Goal: Task Accomplishment & Management: Use online tool/utility

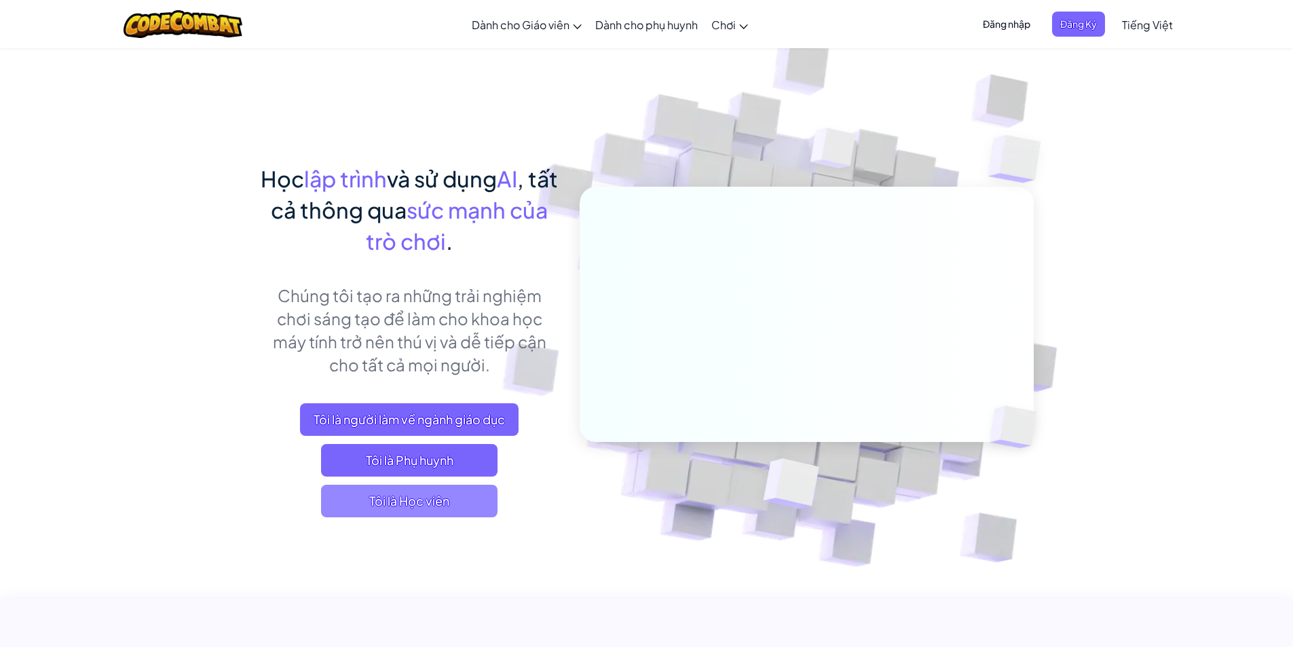
click at [471, 501] on span "Tôi là Học viên" at bounding box center [409, 501] width 176 height 33
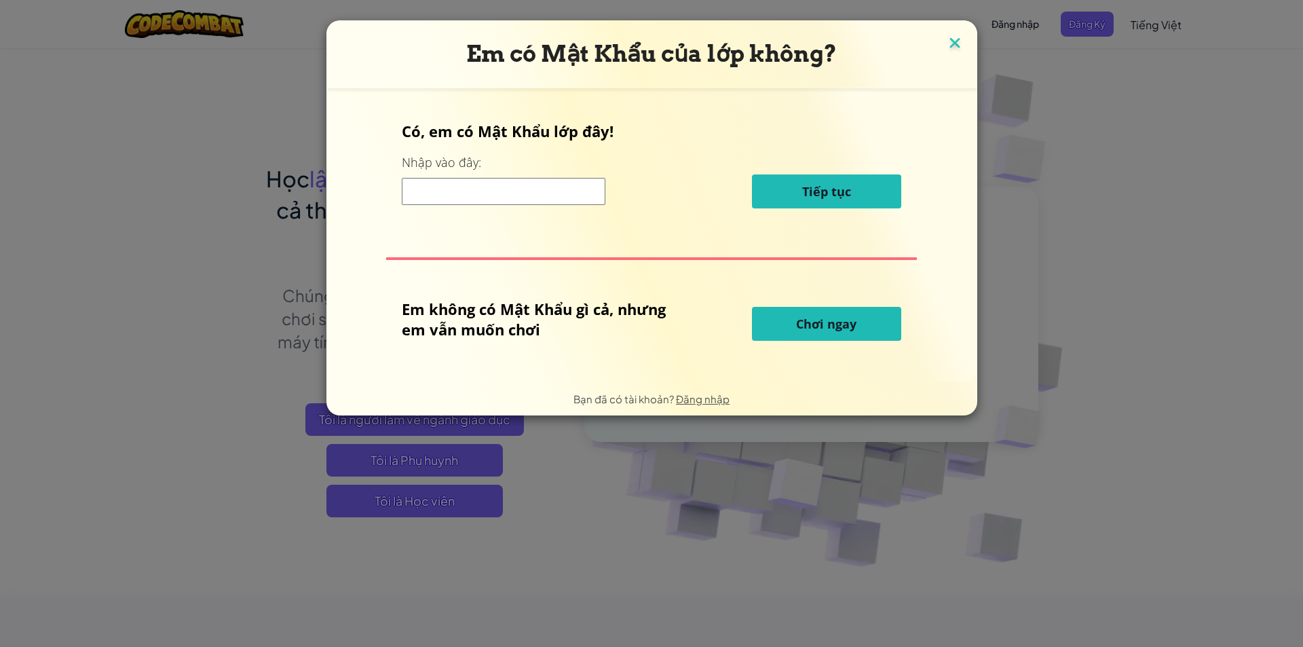
click at [953, 43] on img at bounding box center [955, 44] width 18 height 20
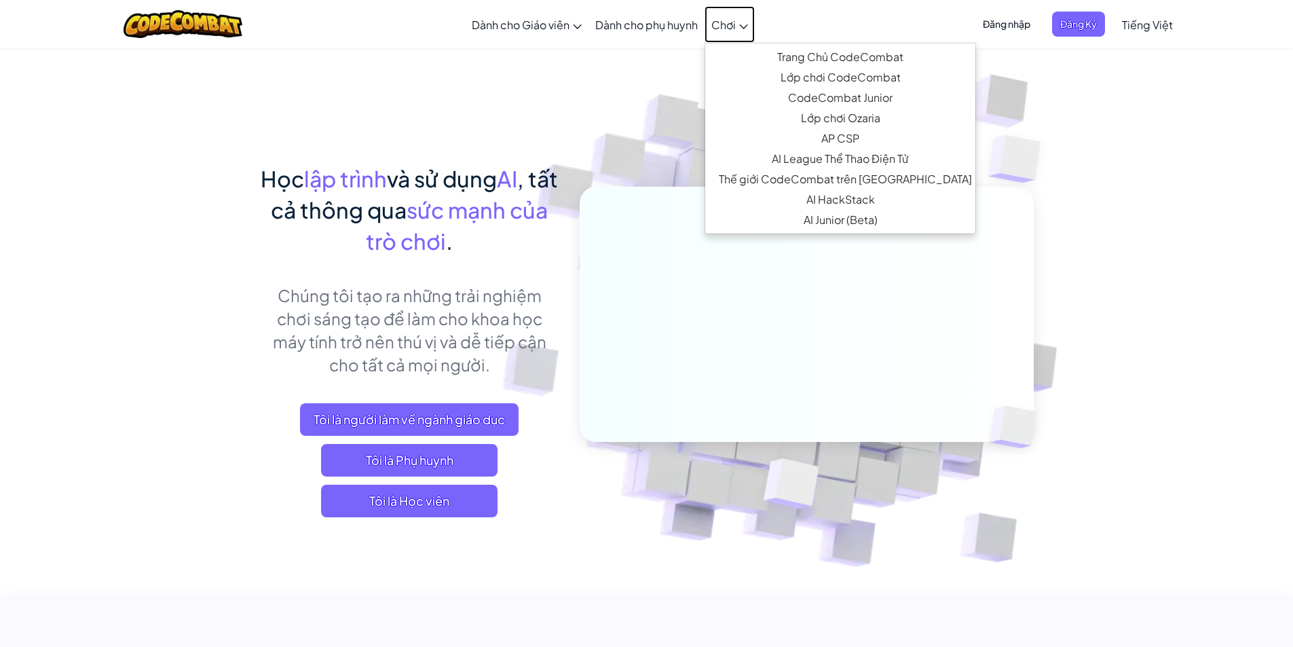
click at [734, 20] on span "Chơi" at bounding box center [723, 25] width 24 height 14
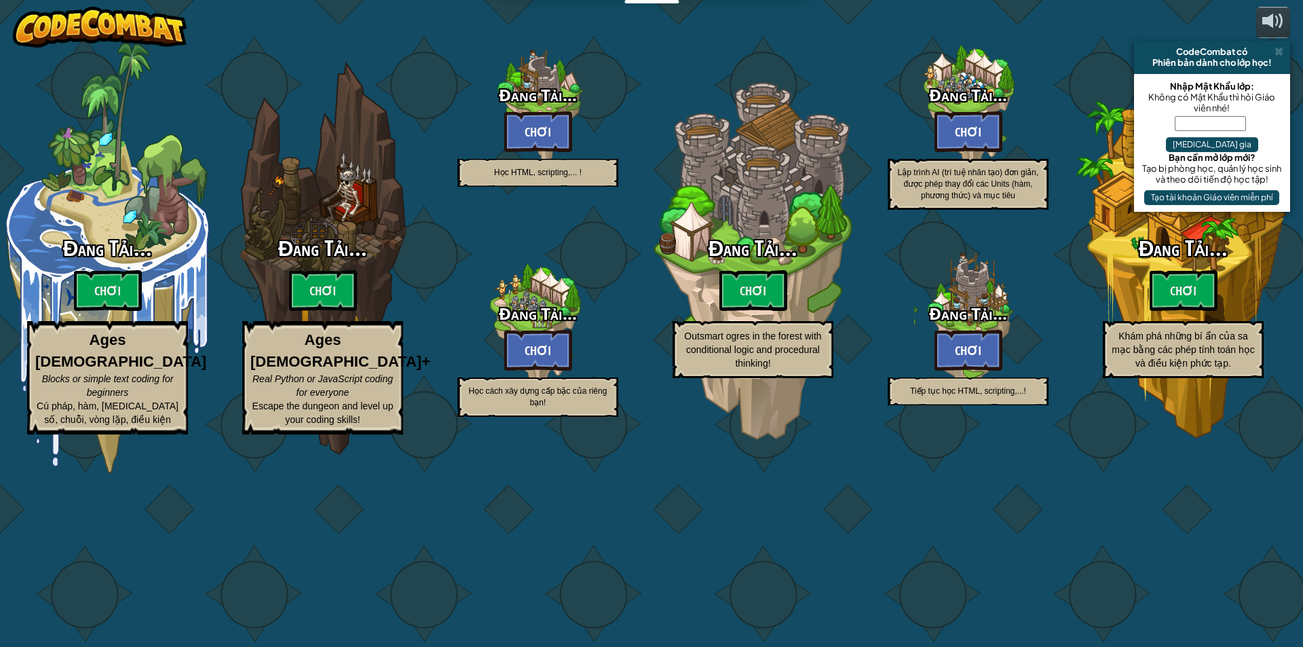
select select "vi"
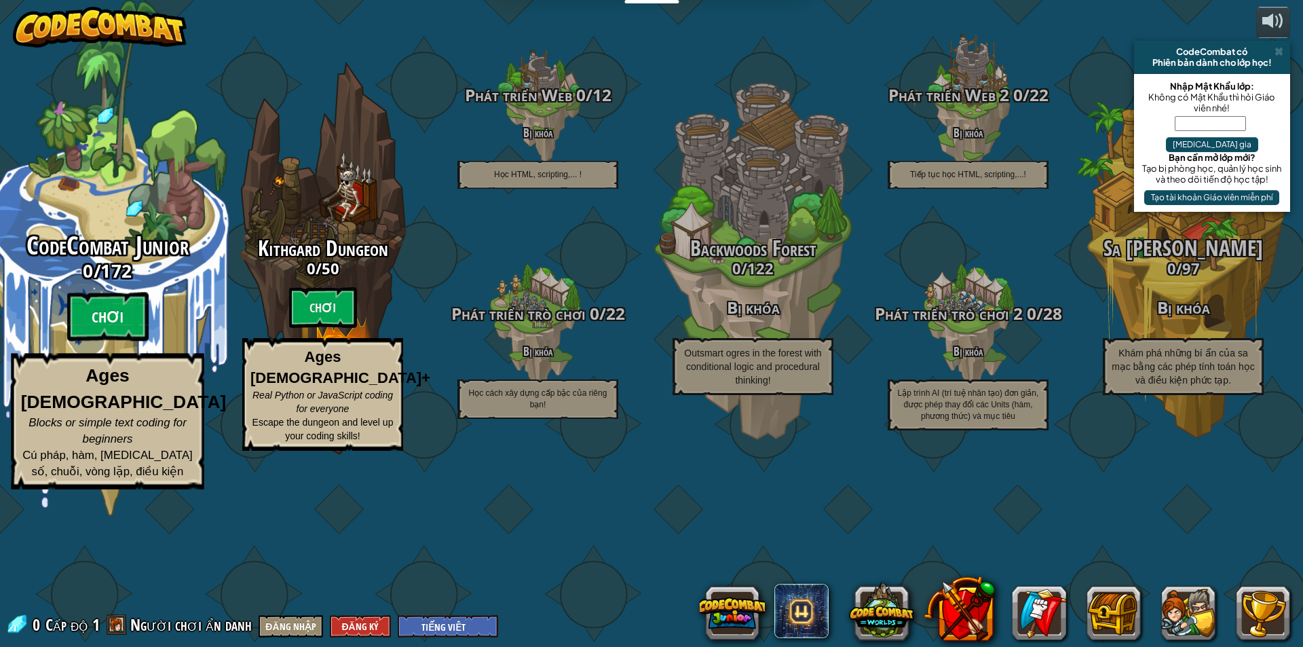
click at [89, 341] on btn "Chơi" at bounding box center [107, 316] width 81 height 49
select select "vi"
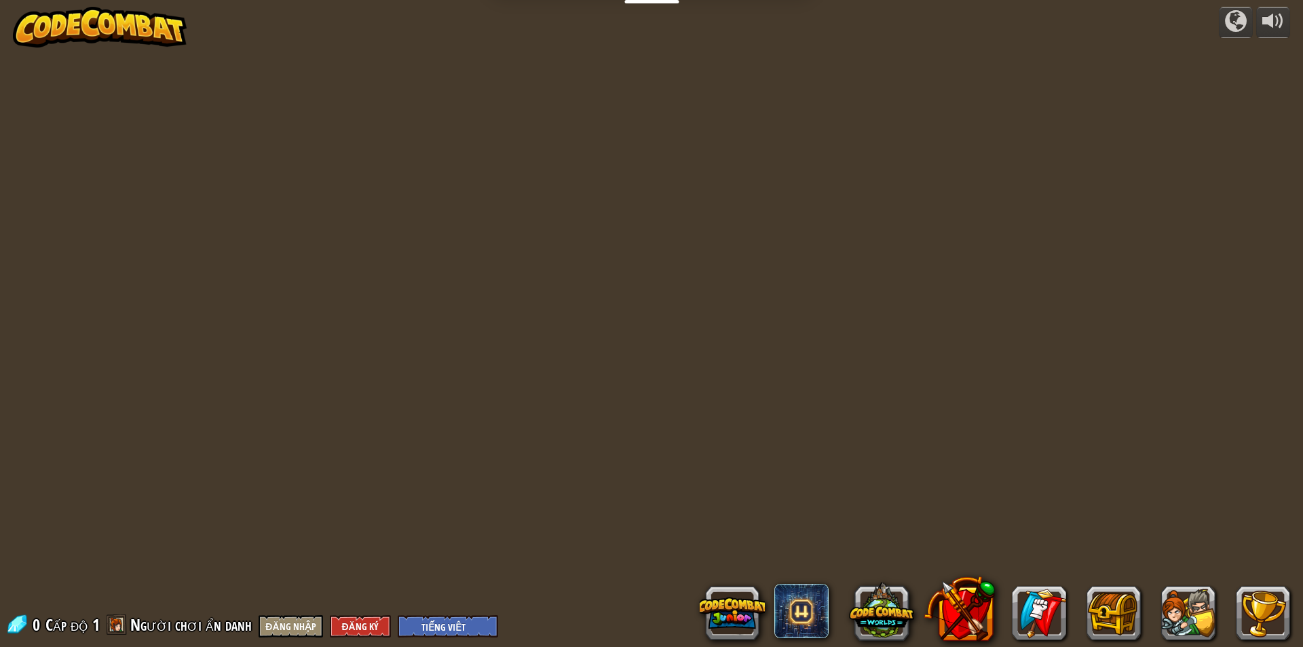
select select "vi"
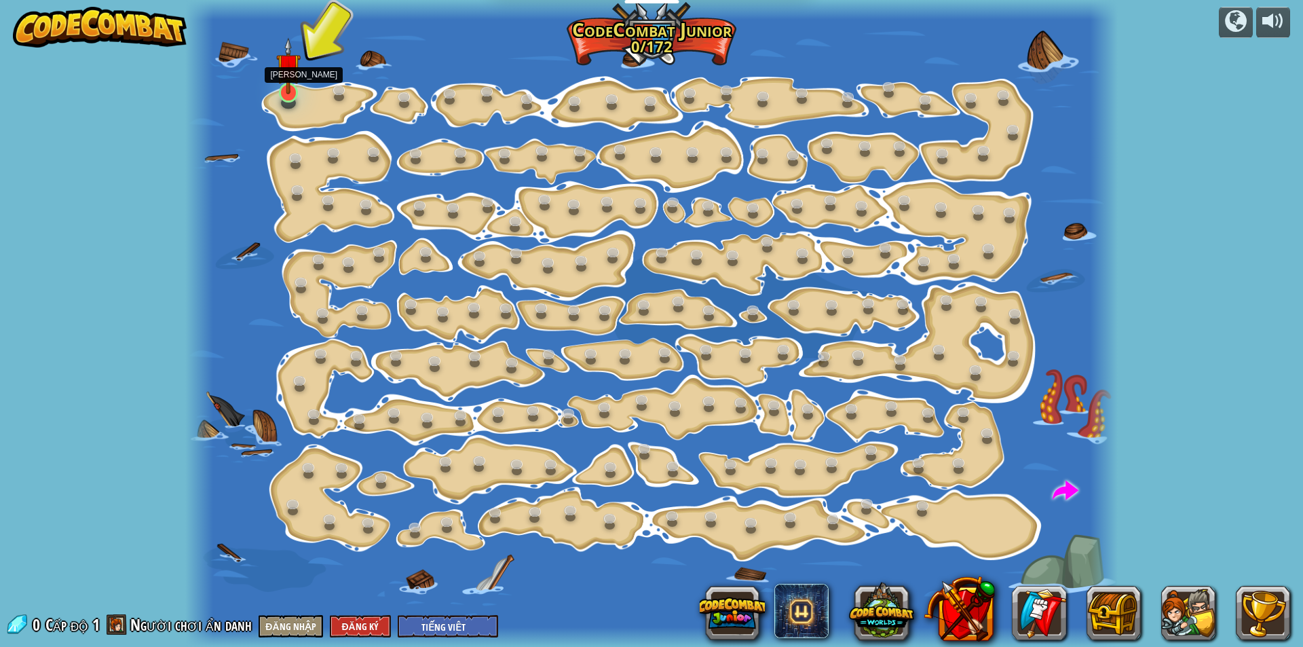
click at [293, 84] on img at bounding box center [288, 65] width 24 height 57
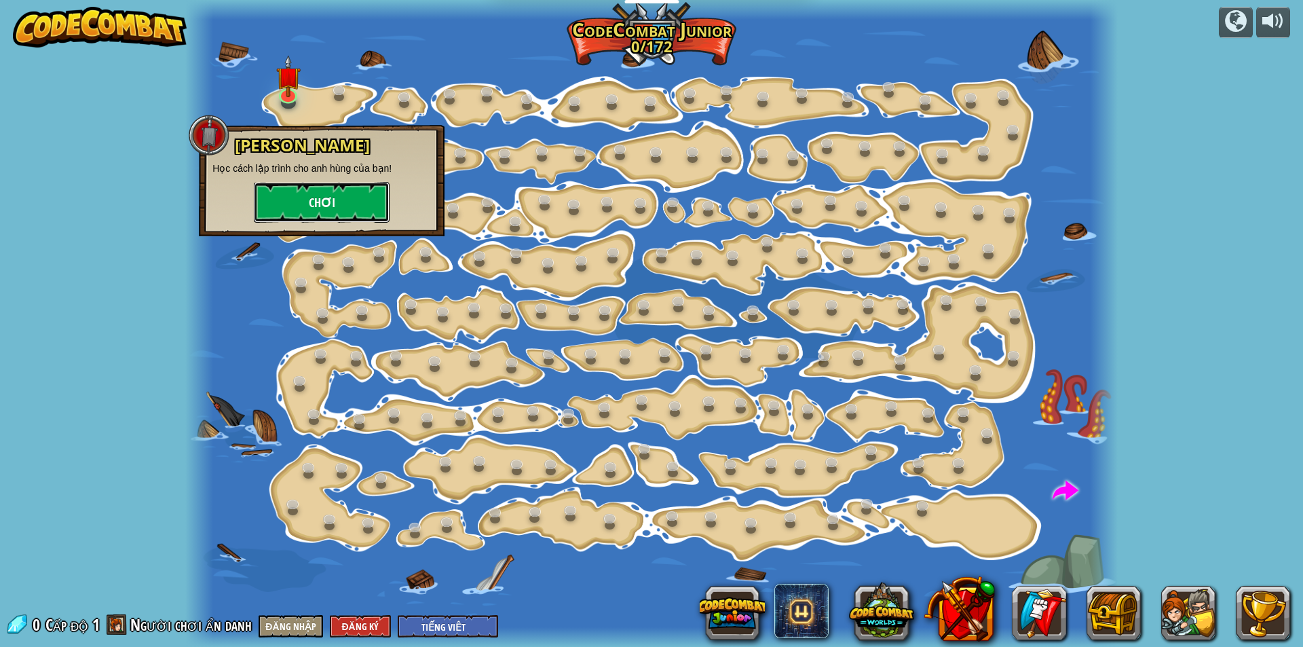
click at [311, 205] on button "Chơi" at bounding box center [322, 202] width 136 height 41
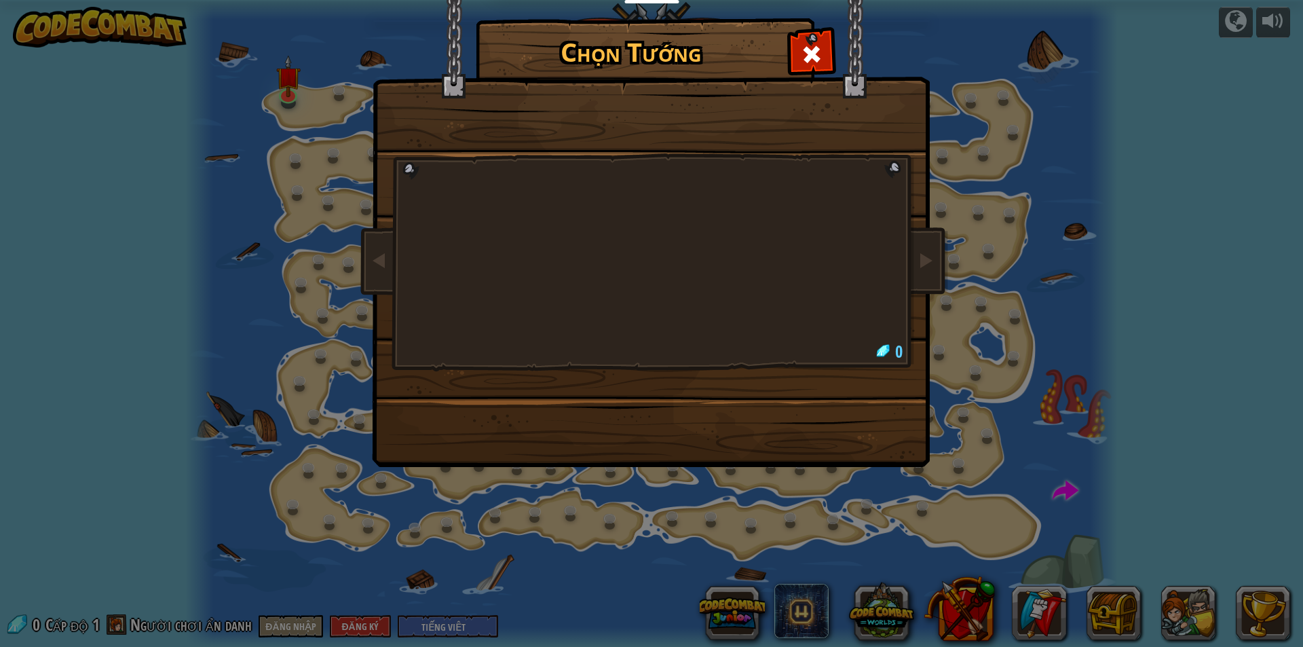
click at [531, 257] on div at bounding box center [651, 215] width 509 height 296
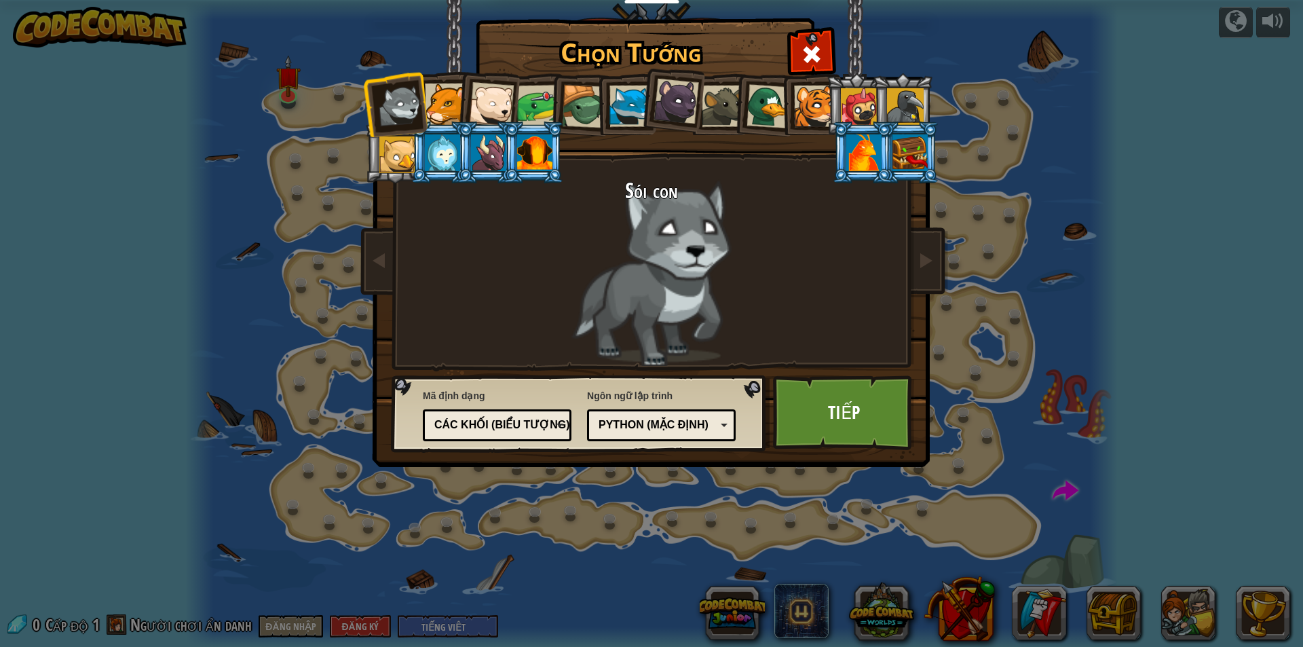
click at [487, 89] on div at bounding box center [491, 104] width 45 height 45
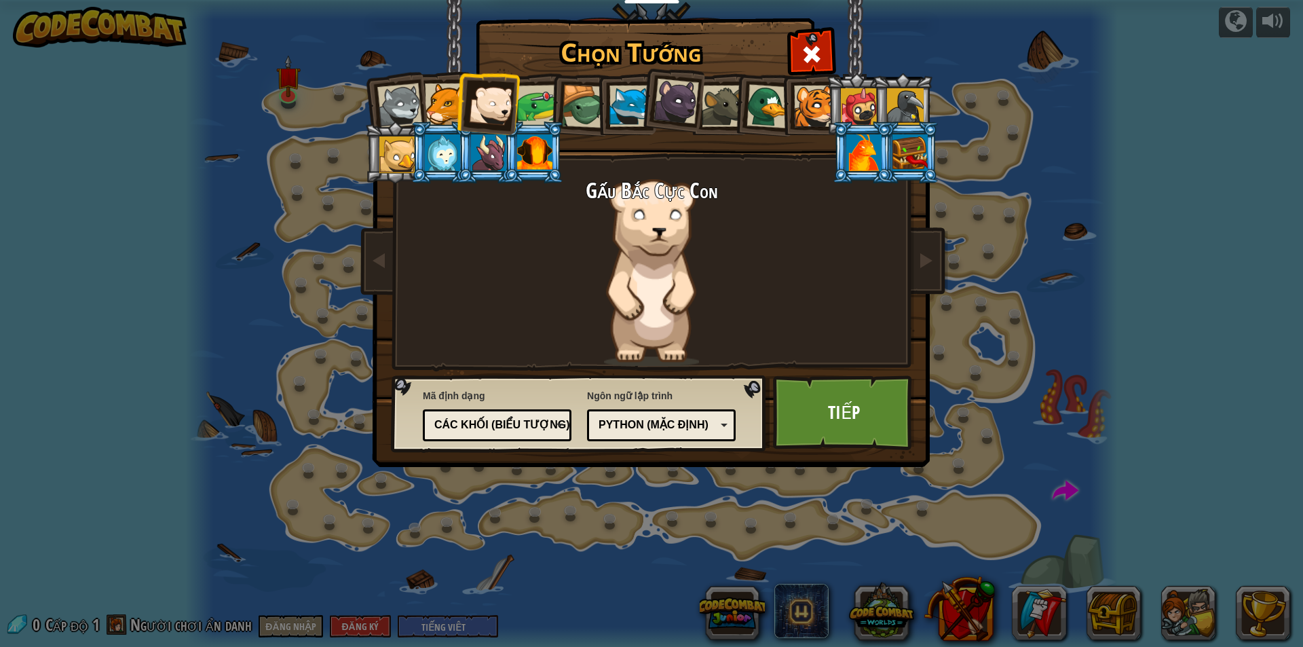
click at [526, 94] on div at bounding box center [538, 106] width 42 height 42
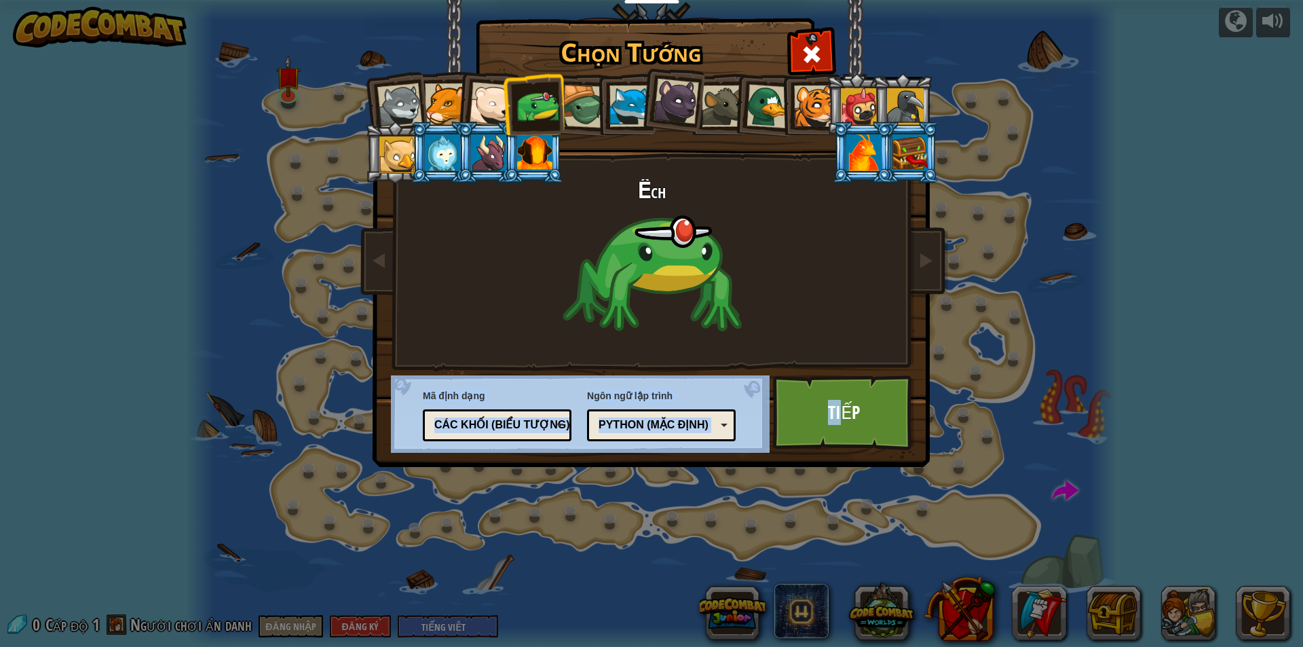
drag, startPoint x: 839, startPoint y: 427, endPoint x: 746, endPoint y: 449, distance: 95.6
click at [746, 21] on div "Mã định dạng Mã văn bản Các blocks và code Khối Các khối (biểu tượng) Các khối …" at bounding box center [651, 21] width 555 height 0
click at [710, 429] on div "Python (Mặc định)" at bounding box center [657, 425] width 117 height 16
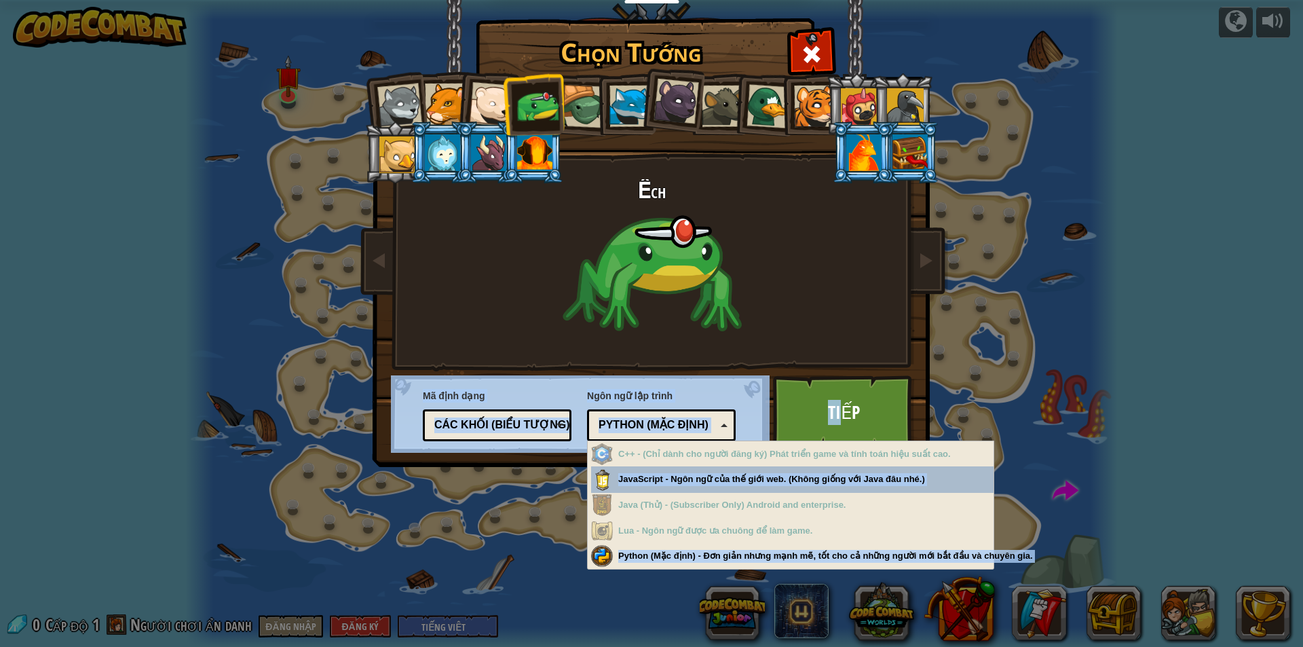
click at [710, 429] on div "Python (Mặc định)" at bounding box center [657, 425] width 117 height 16
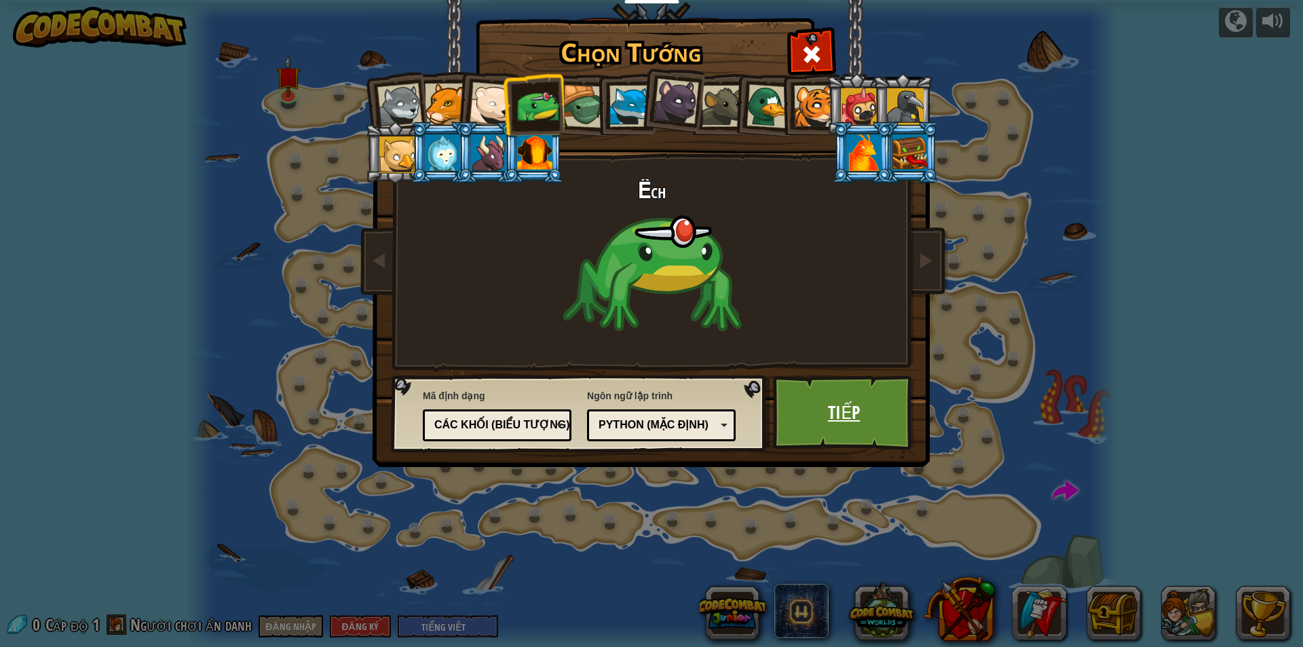
click at [854, 415] on link "Tiếp" at bounding box center [844, 412] width 142 height 75
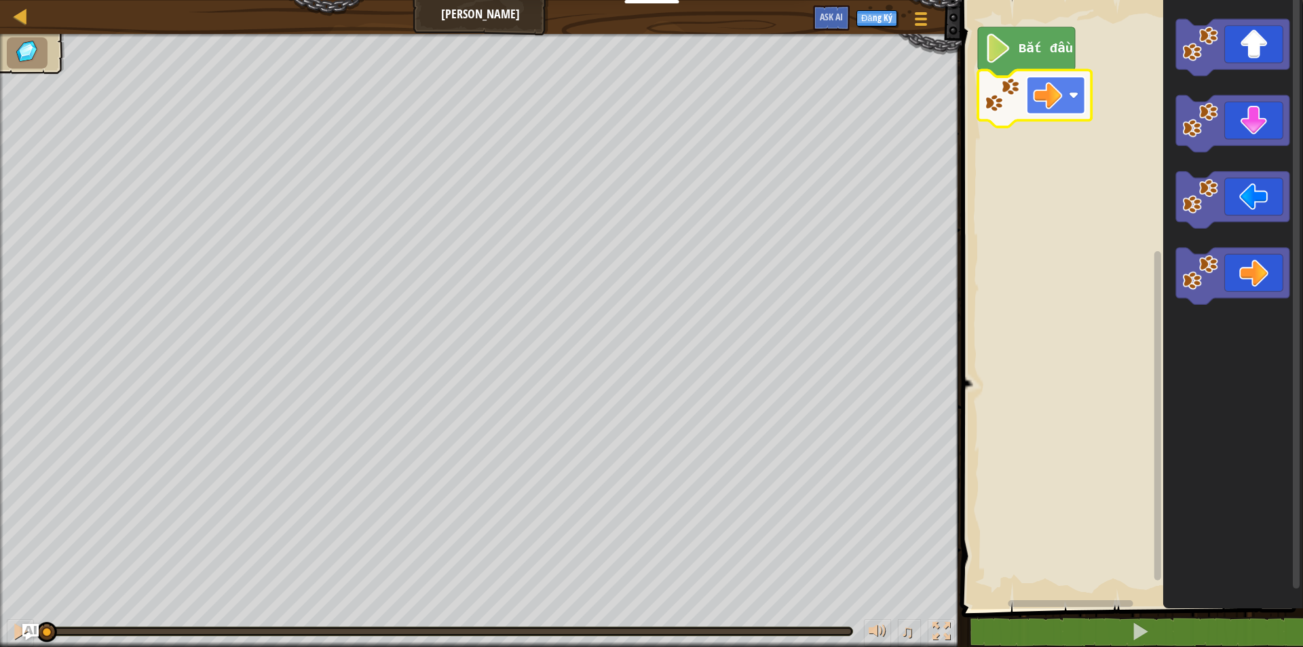
click at [1059, 110] on rect "Không gian làm việc Blockly" at bounding box center [1055, 95] width 58 height 37
click at [1019, 32] on icon "Không gian làm việc Blockly" at bounding box center [1026, 52] width 97 height 50
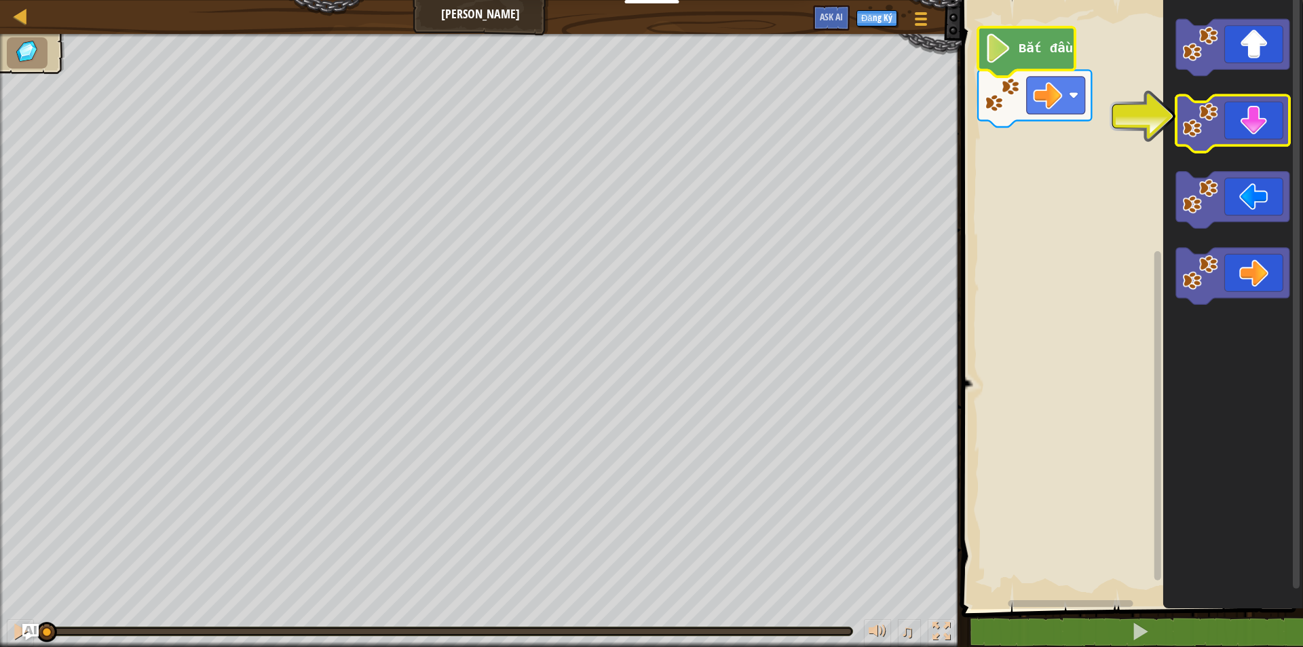
click at [1234, 119] on icon "Không gian làm việc Blockly" at bounding box center [1231, 124] width 113 height 57
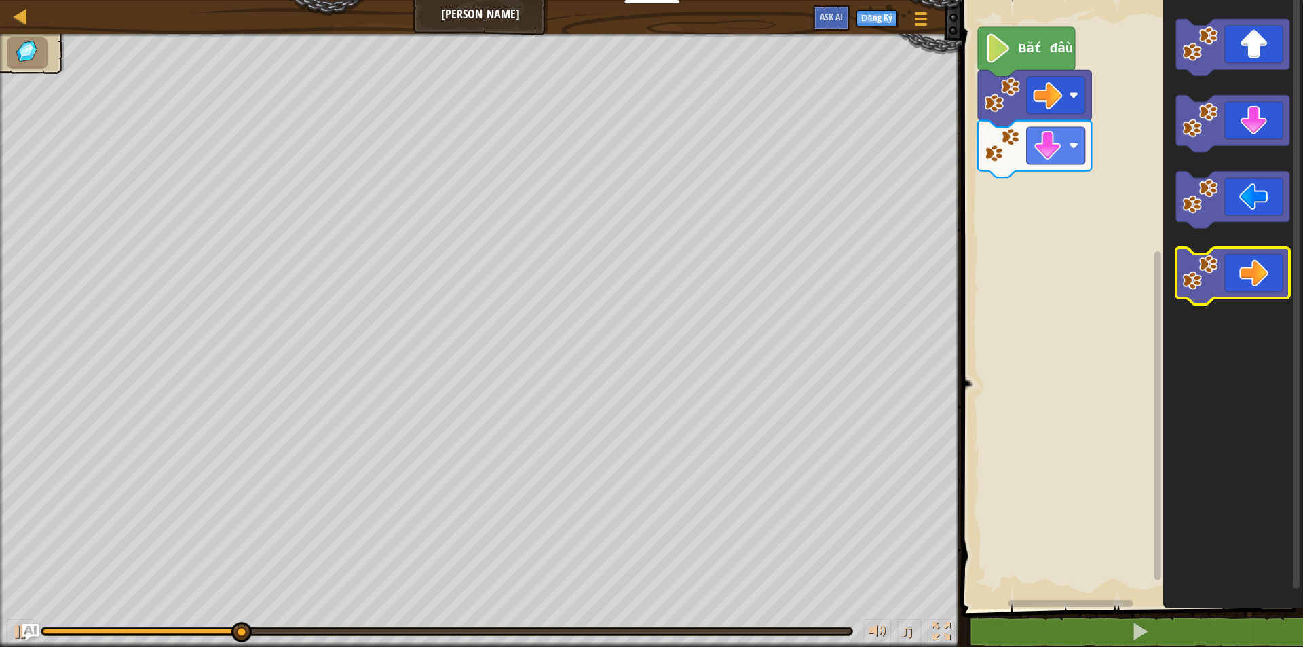
click at [1211, 277] on image "Không gian làm việc Blockly" at bounding box center [1200, 272] width 36 height 36
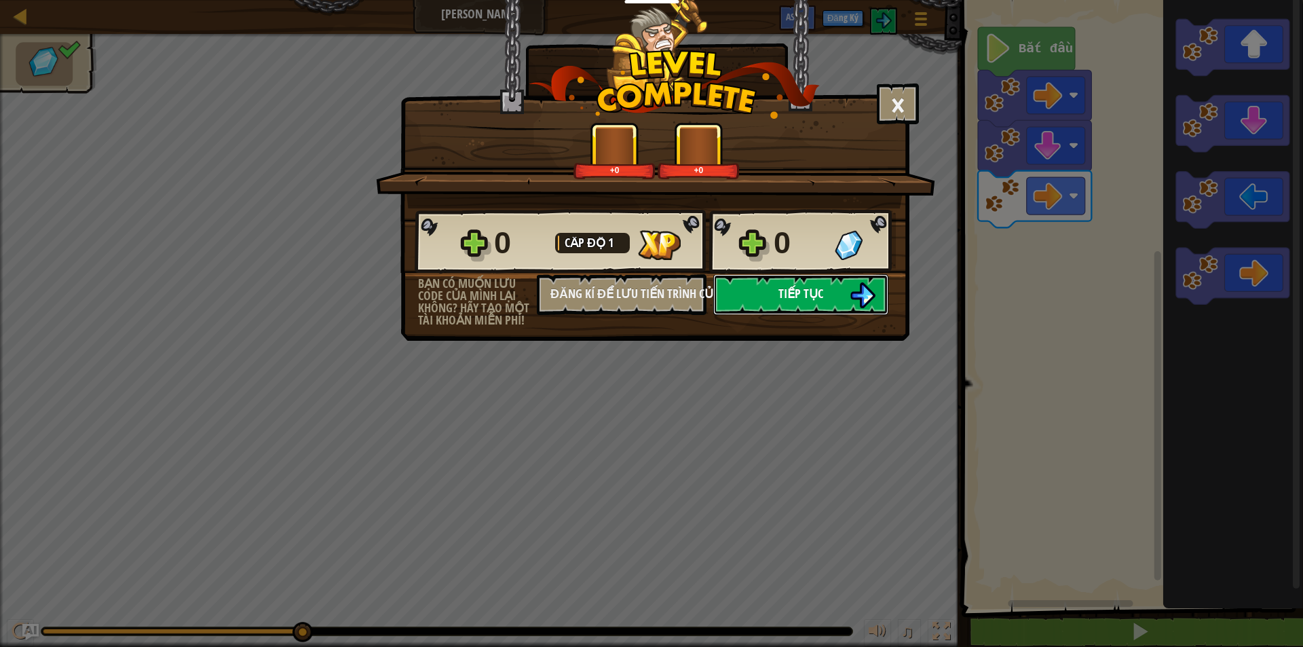
click at [767, 297] on button "Tiếp tục" at bounding box center [800, 294] width 175 height 41
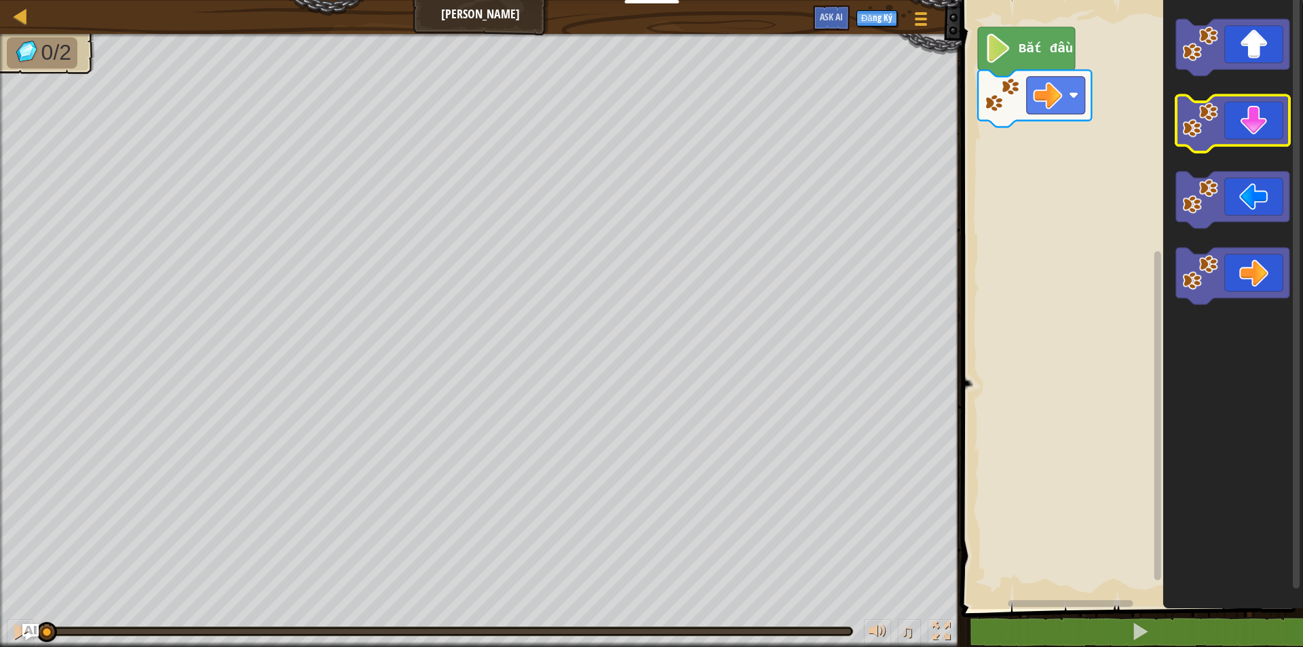
click at [1259, 58] on icon "Không gian làm việc Blockly" at bounding box center [1231, 47] width 113 height 57
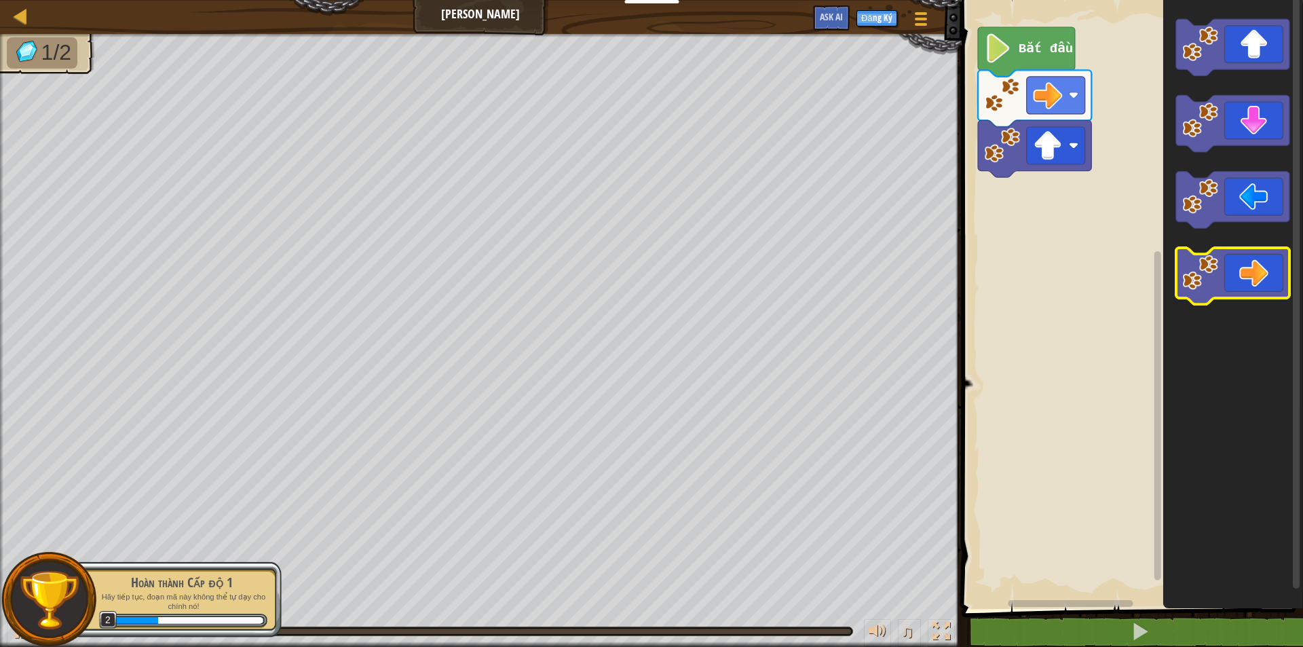
click at [1235, 283] on icon "Không gian làm việc Blockly" at bounding box center [1231, 276] width 113 height 57
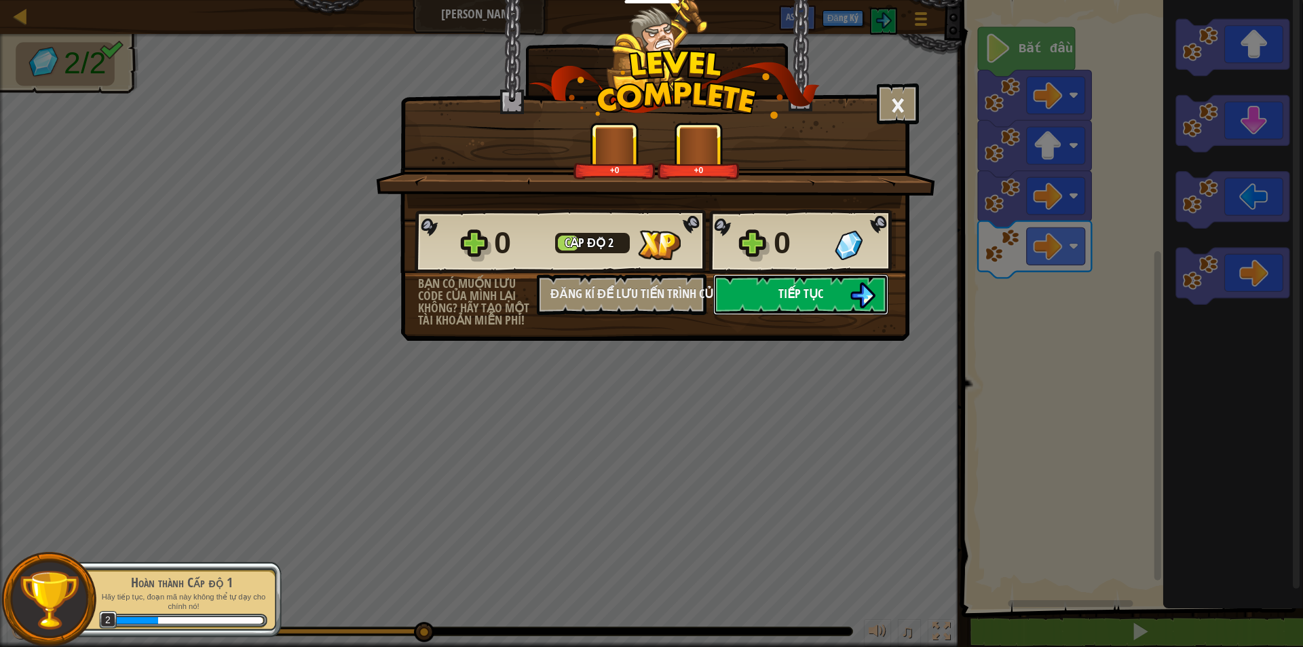
click at [806, 297] on span "Tiếp tục" at bounding box center [800, 293] width 45 height 17
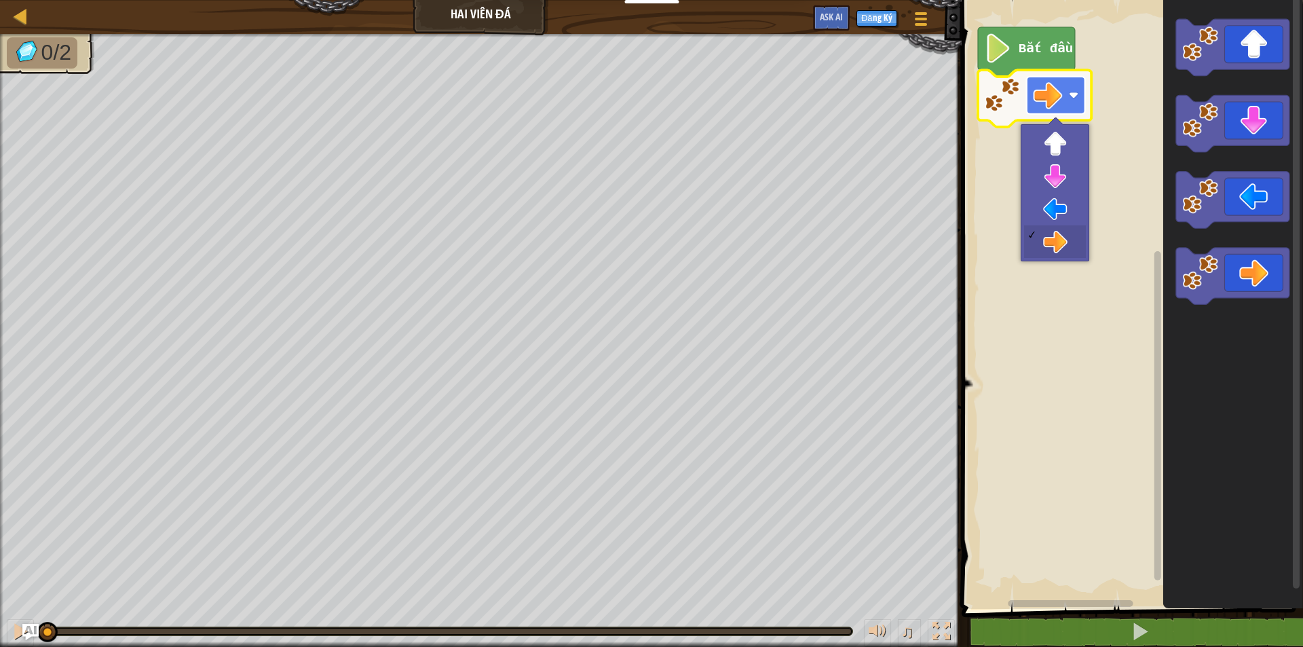
click at [1065, 96] on rect "Không gian làm việc Blockly" at bounding box center [1055, 95] width 58 height 37
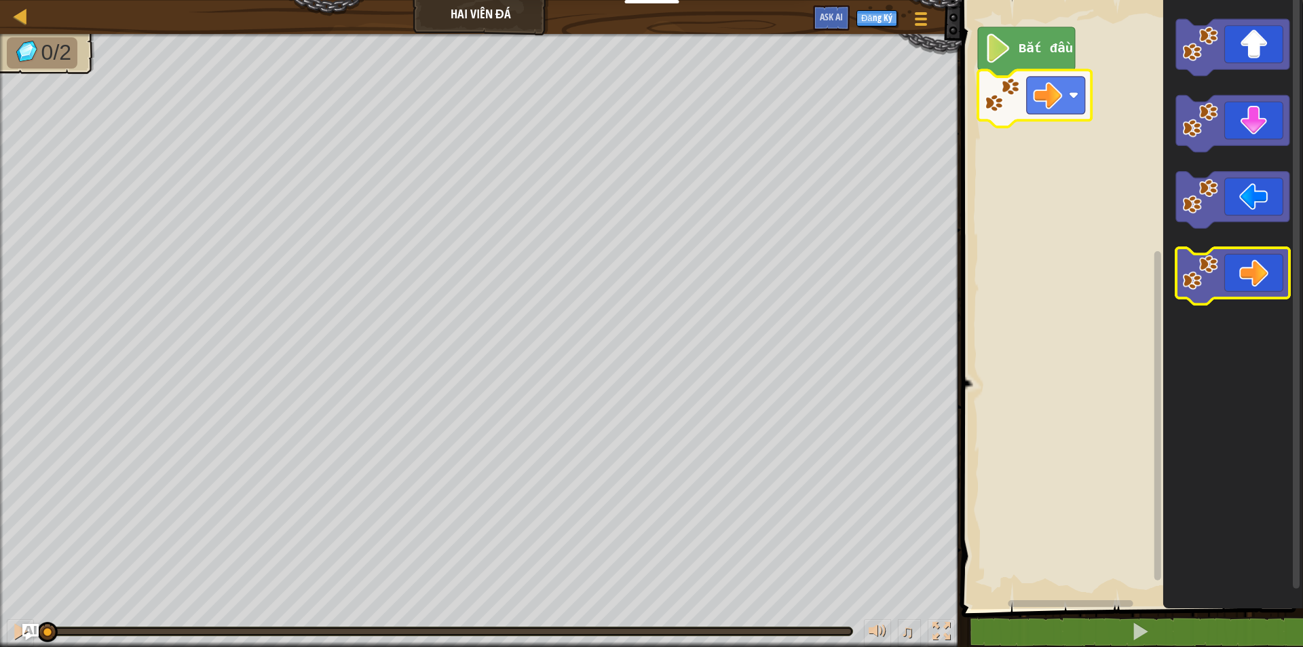
click at [1235, 268] on icon "Không gian làm việc Blockly" at bounding box center [1231, 276] width 113 height 57
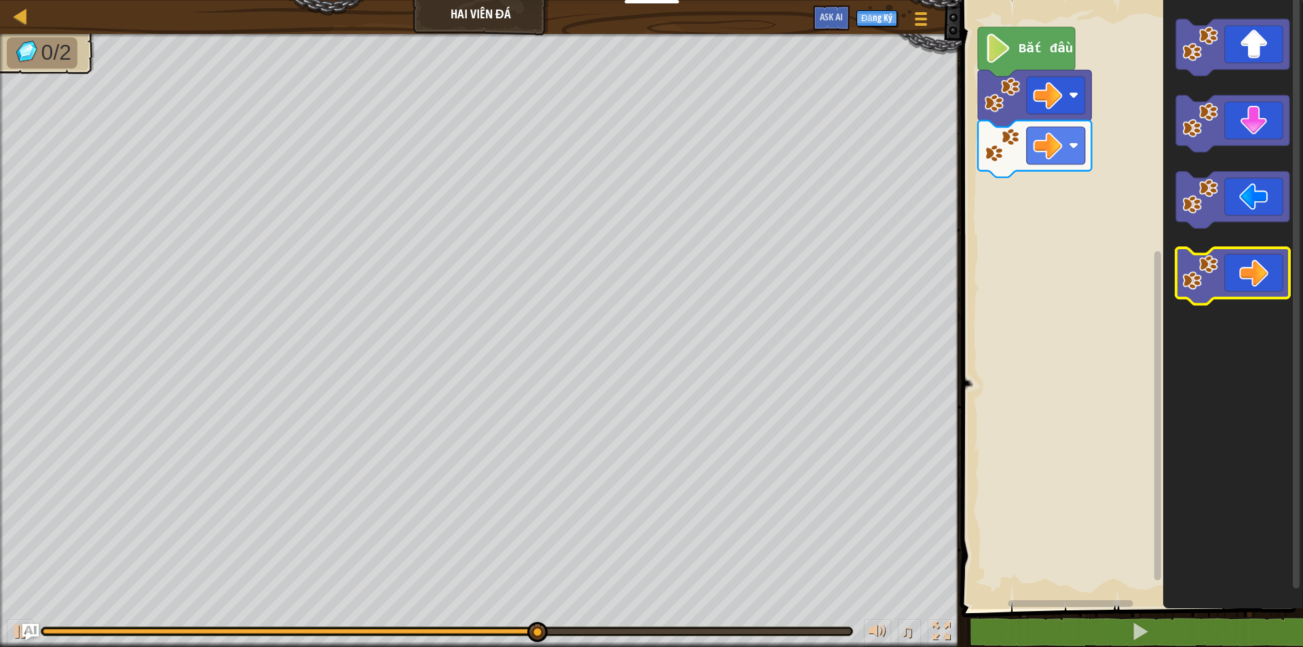
click at [1266, 282] on icon "Không gian làm việc Blockly" at bounding box center [1231, 276] width 113 height 57
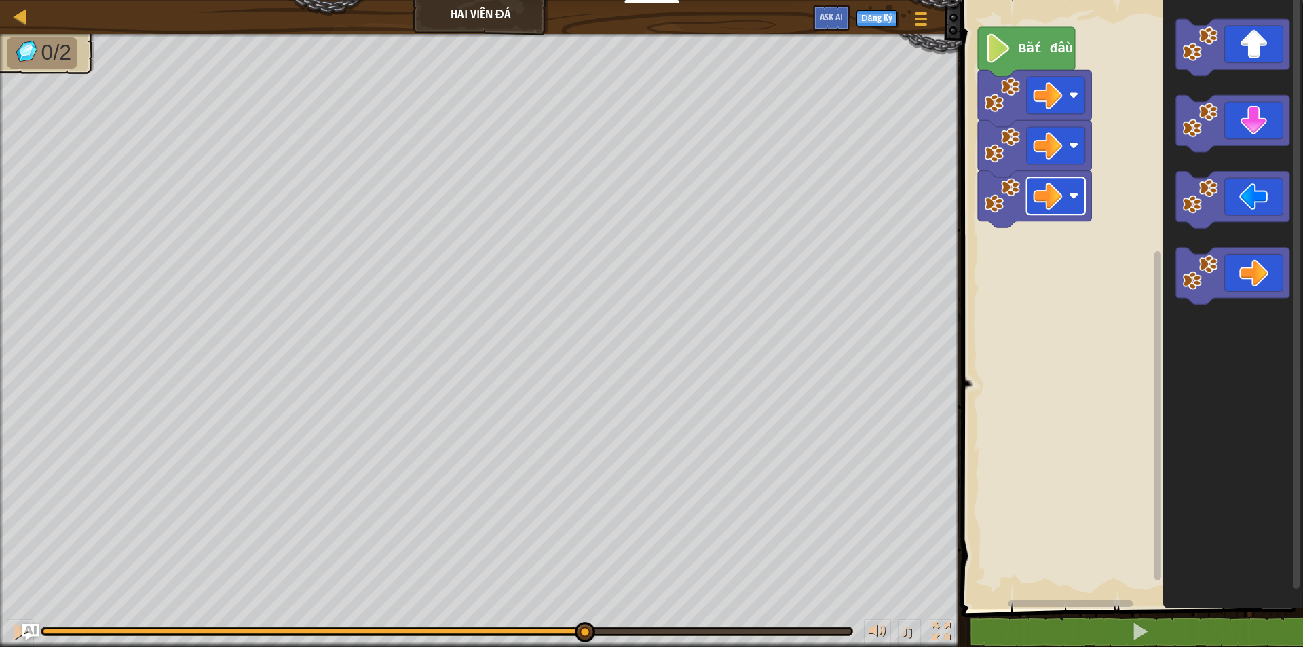
click at [1061, 201] on image "Không gian làm việc Blockly" at bounding box center [1047, 195] width 29 height 29
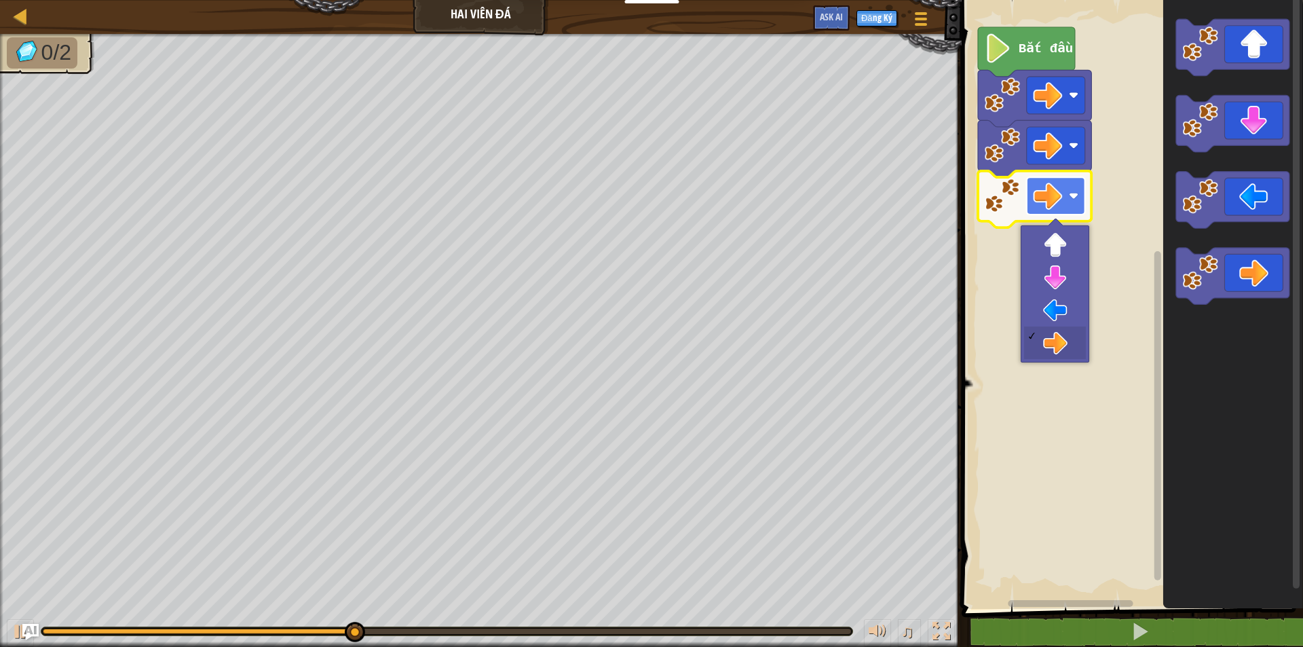
click at [1062, 201] on rect "Không gian làm việc Blockly" at bounding box center [1055, 195] width 58 height 37
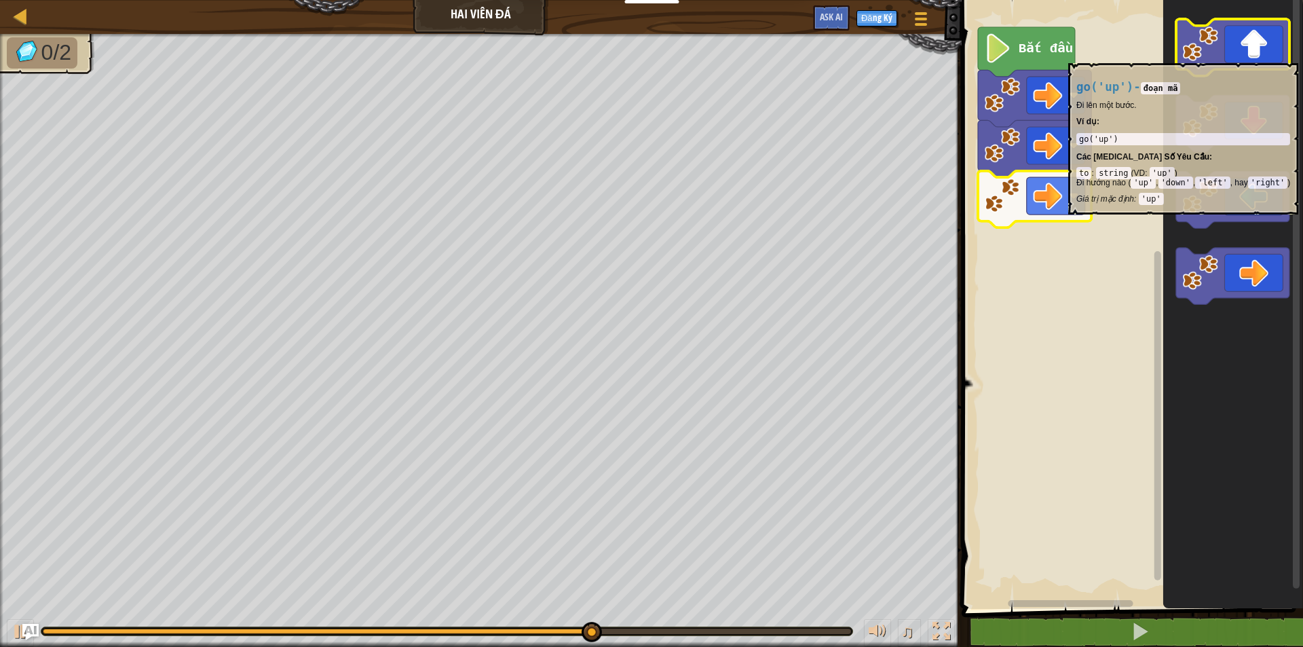
click at [1234, 56] on icon "Không gian làm việc Blockly" at bounding box center [1231, 47] width 113 height 57
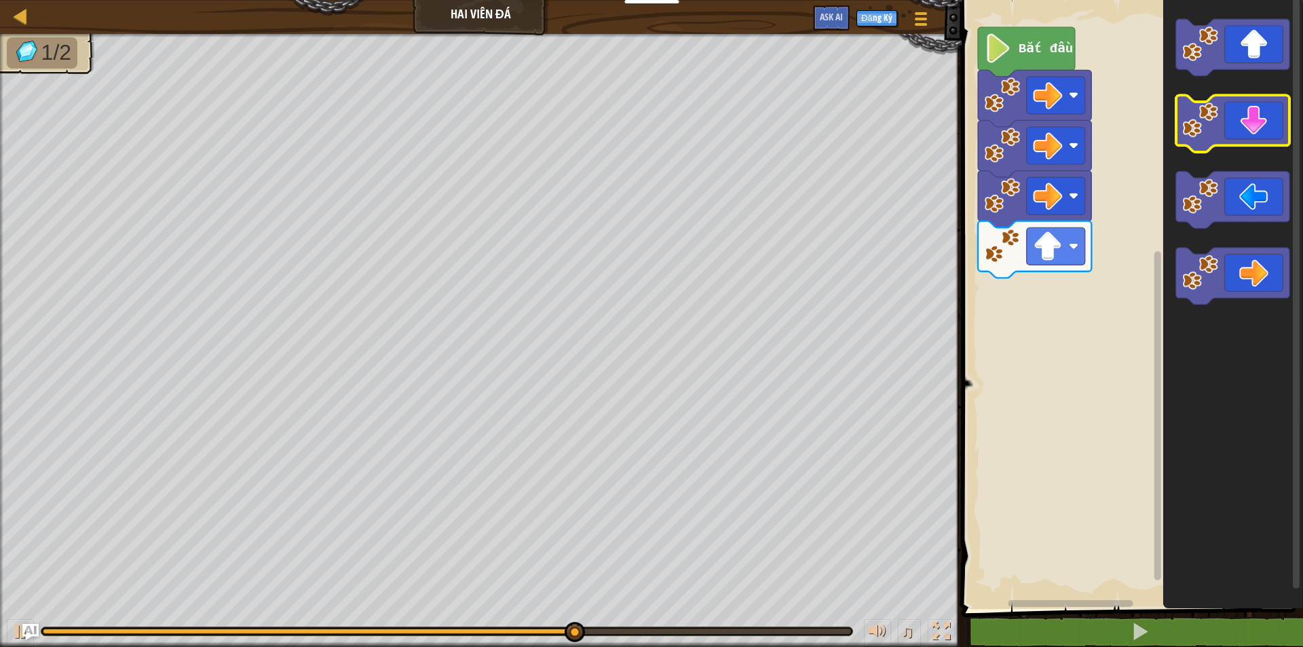
click at [1240, 124] on icon "Không gian làm việc Blockly" at bounding box center [1231, 124] width 113 height 57
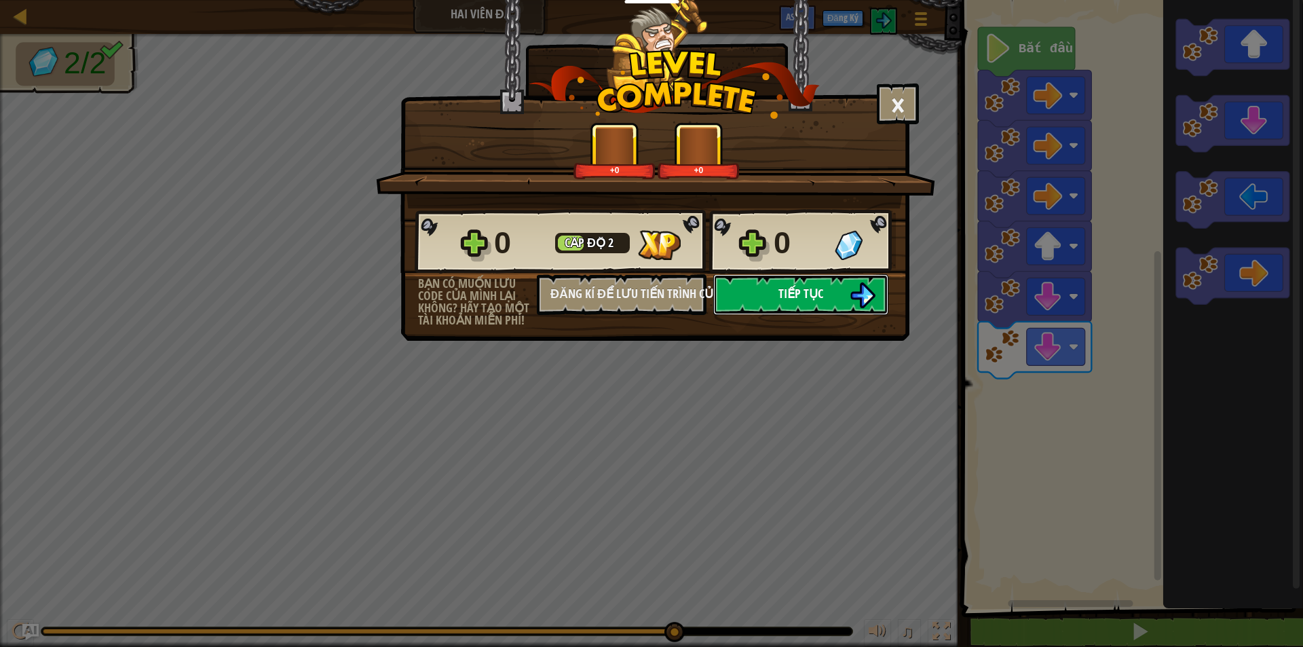
click at [834, 298] on button "Tiếp tục" at bounding box center [800, 294] width 175 height 41
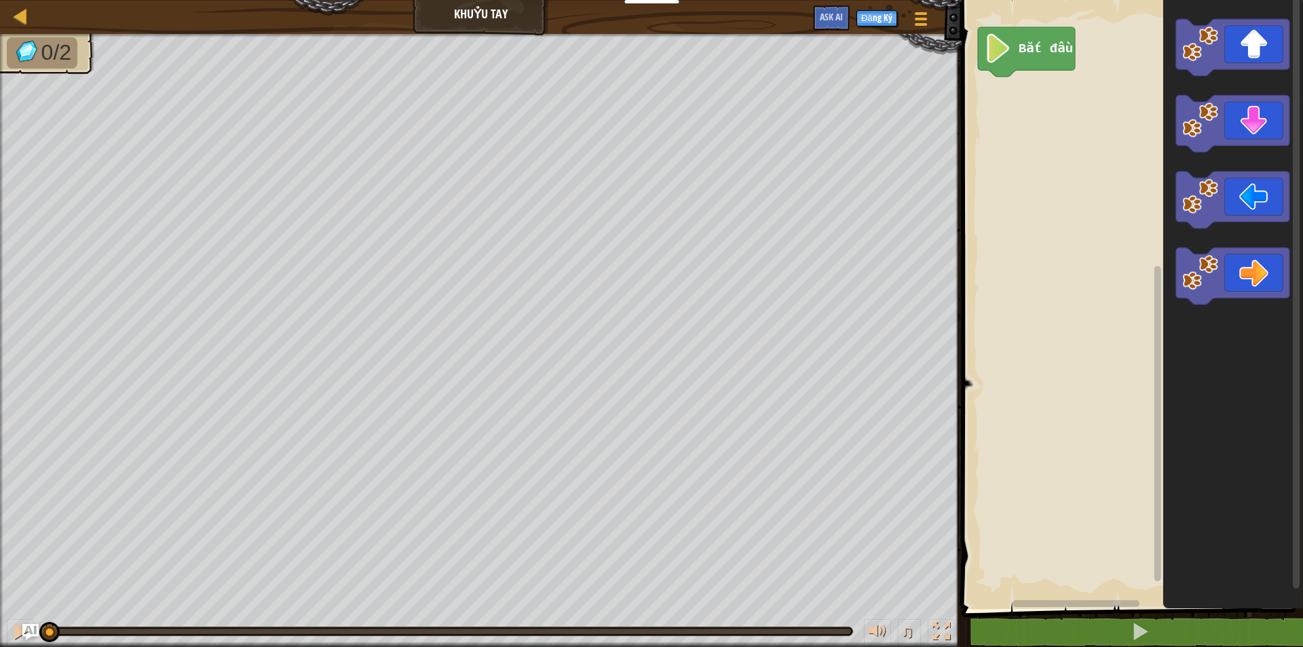
click at [1269, 138] on icon "Không gian làm việc Blockly" at bounding box center [1231, 124] width 113 height 57
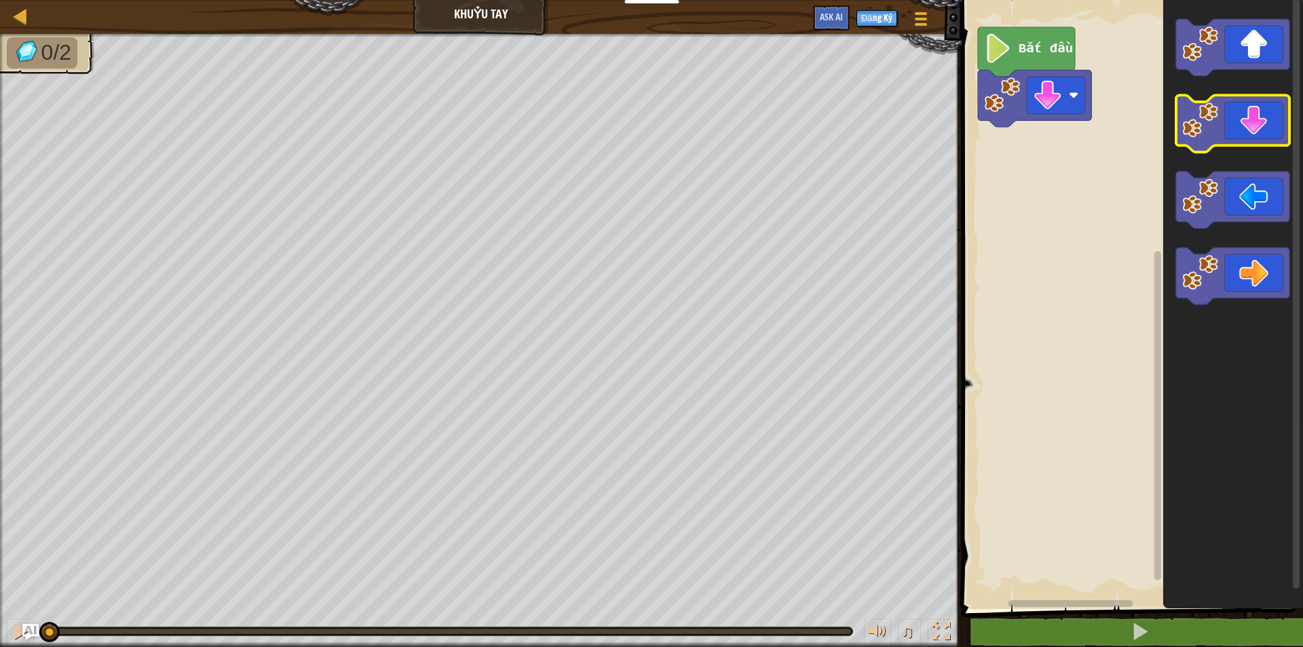
click at [1266, 138] on icon "Không gian làm việc Blockly" at bounding box center [1231, 124] width 113 height 57
click at [1227, 205] on icon "Không gian làm việc Blockly" at bounding box center [1231, 200] width 113 height 57
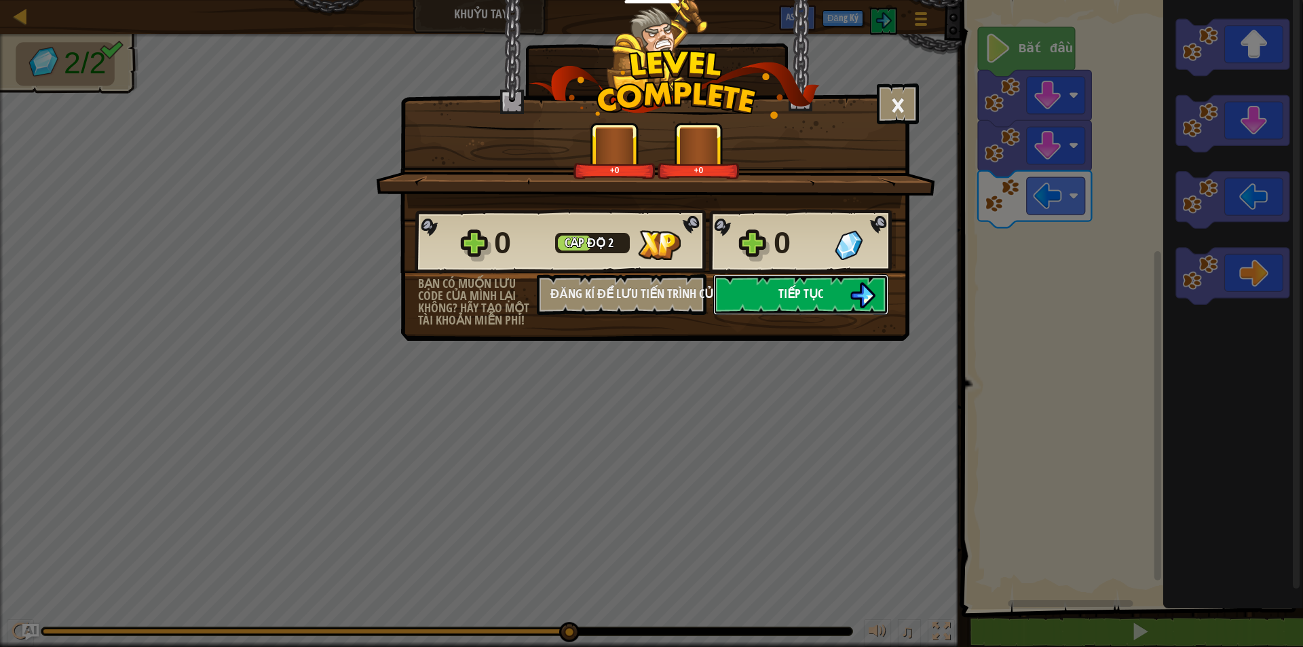
click at [865, 287] on img at bounding box center [863, 295] width 26 height 26
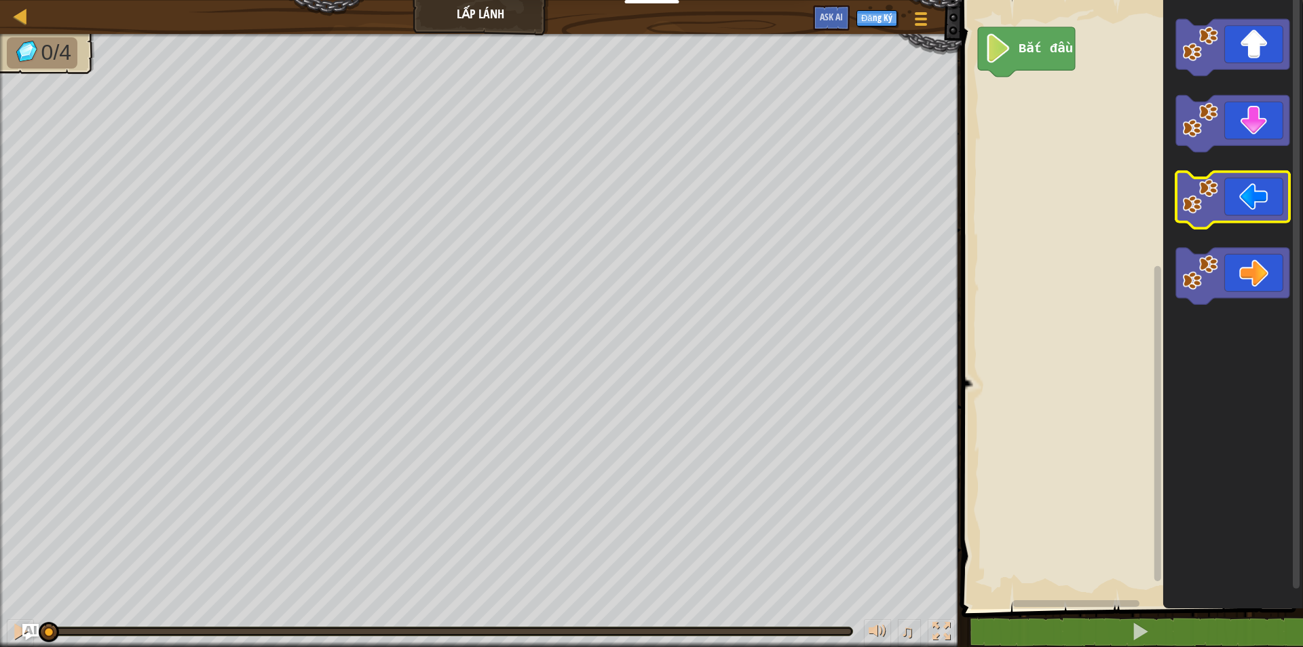
click at [1257, 208] on icon "Không gian làm việc Blockly" at bounding box center [1231, 200] width 113 height 57
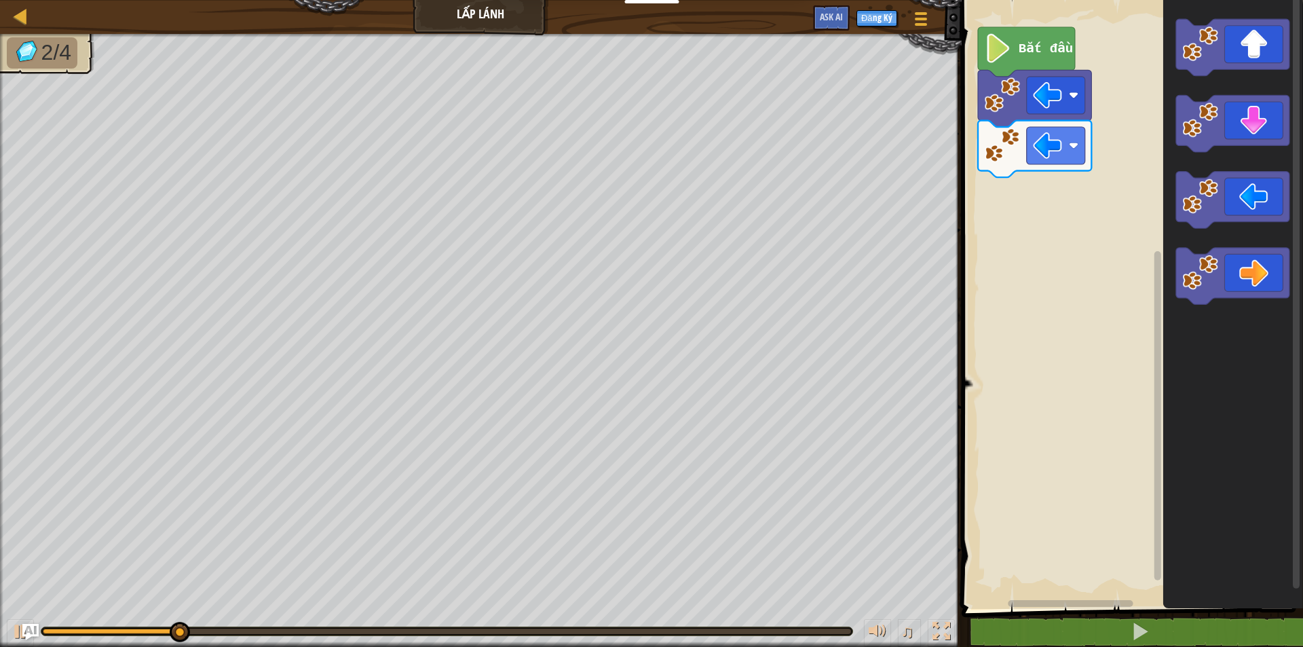
click at [1268, 416] on icon "Không gian làm việc Blockly" at bounding box center [1232, 300] width 140 height 615
click at [1257, 132] on icon "Không gian làm việc Blockly" at bounding box center [1231, 124] width 113 height 57
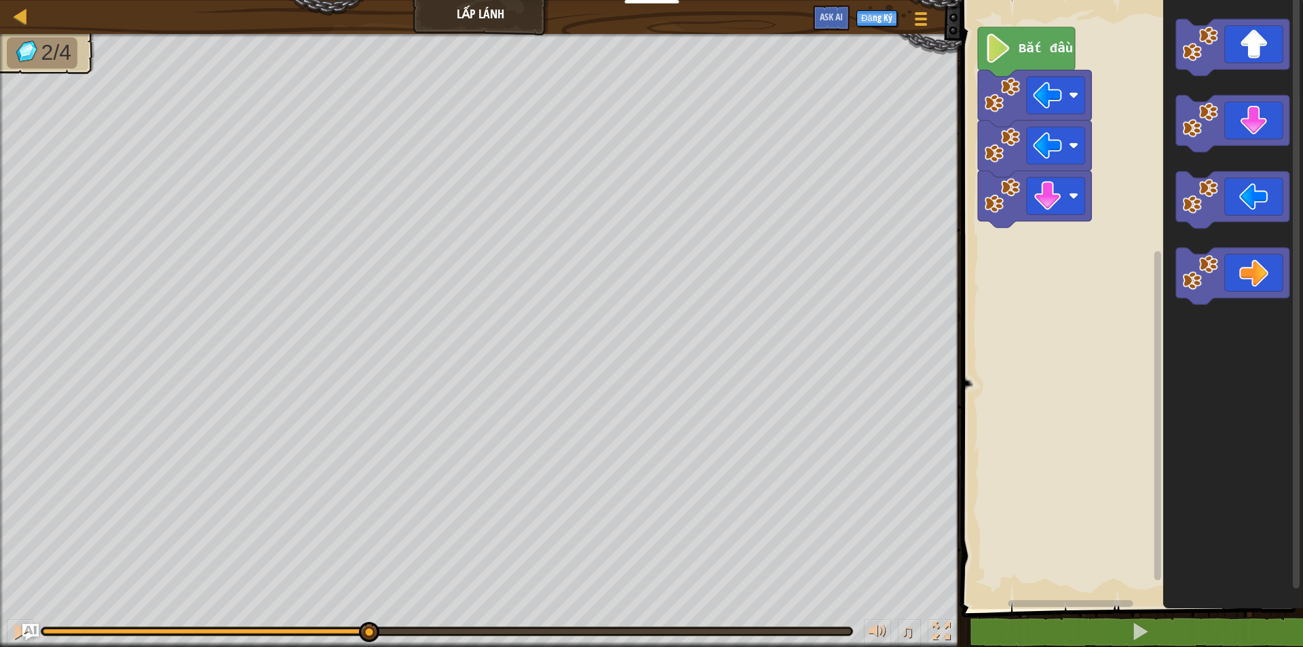
click at [1257, 273] on icon "Không gian làm việc Blockly" at bounding box center [1231, 276] width 113 height 57
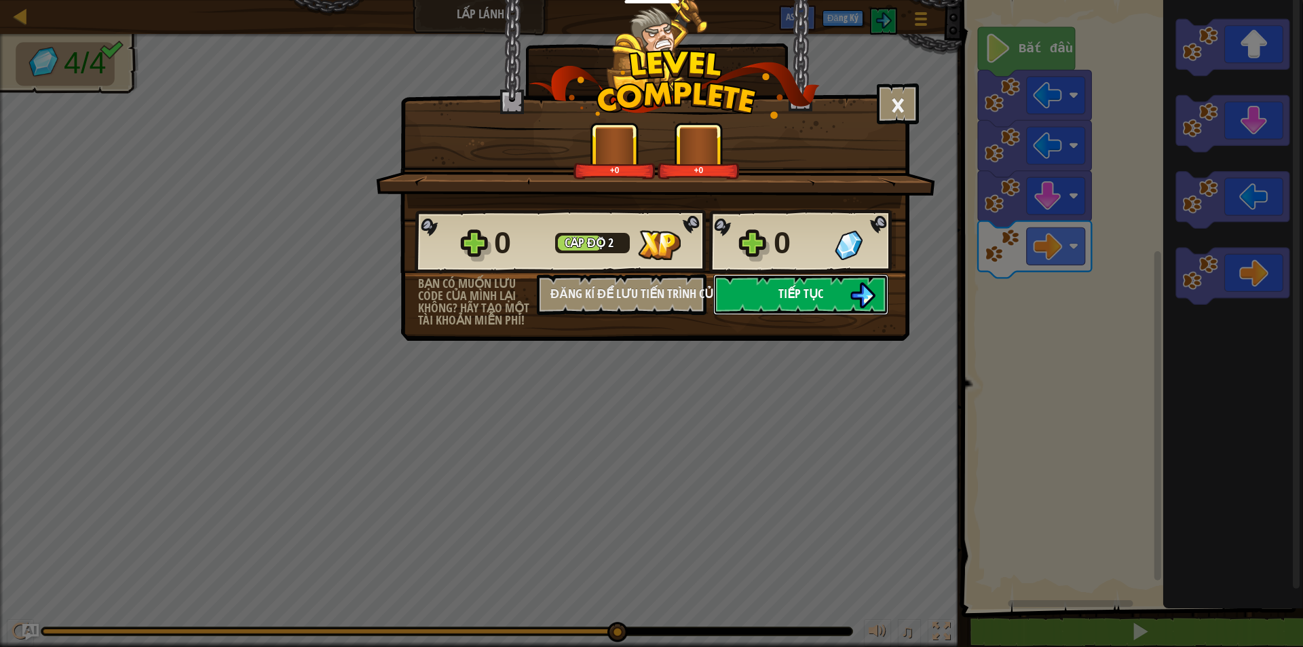
click at [817, 290] on span "Tiếp tục" at bounding box center [800, 293] width 45 height 17
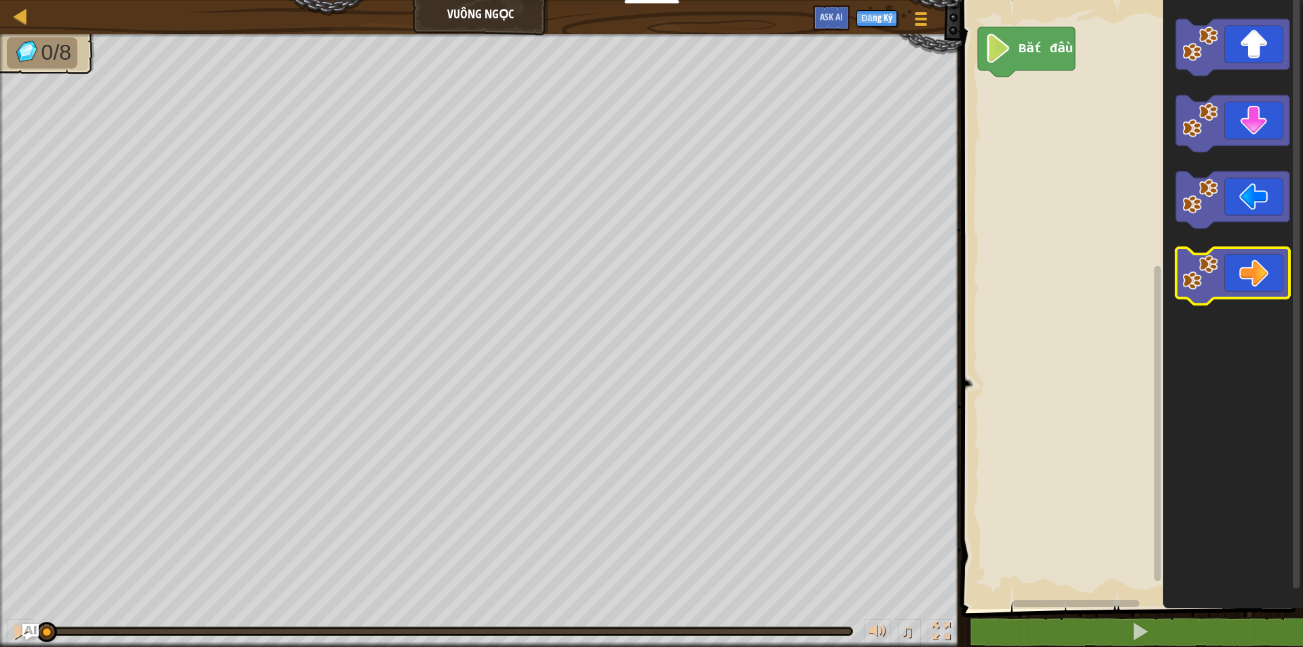
click at [1251, 276] on icon "Không gian làm việc Blockly" at bounding box center [1231, 276] width 113 height 57
click at [1268, 71] on rect "Không gian làm việc Blockly" at bounding box center [1231, 47] width 113 height 57
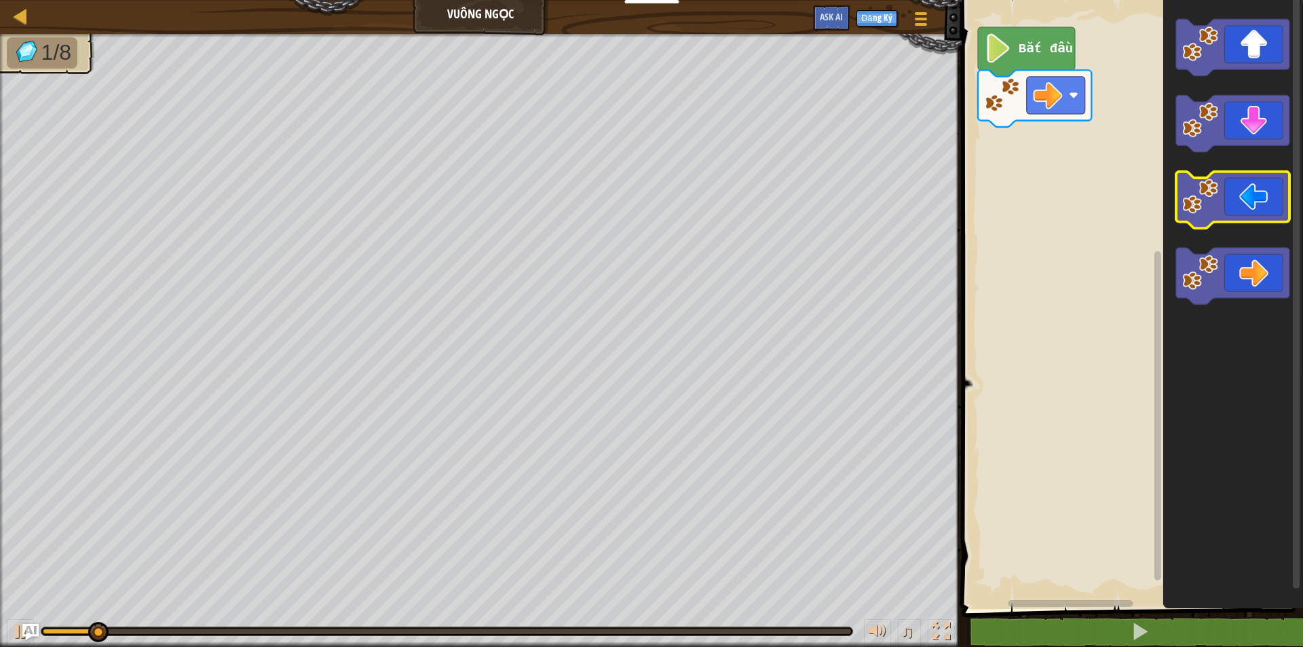
click at [1253, 203] on icon "Không gian làm việc Blockly" at bounding box center [1231, 200] width 113 height 57
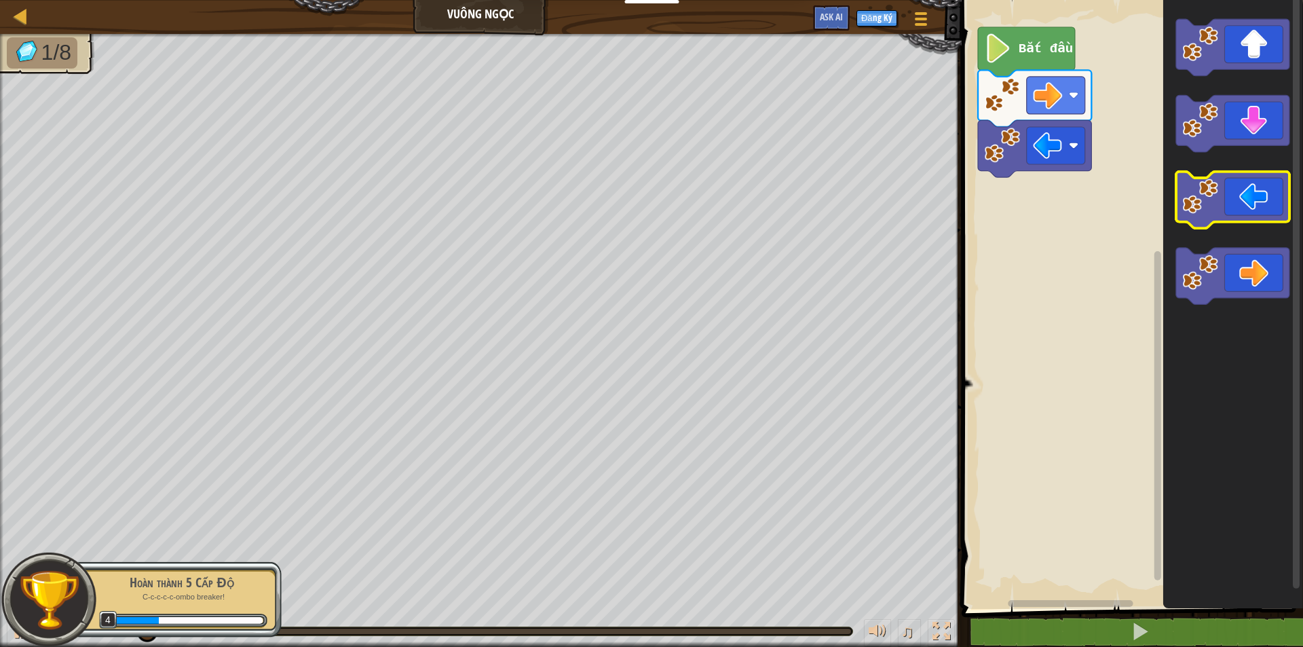
click at [1253, 203] on icon "Không gian làm việc Blockly" at bounding box center [1231, 200] width 113 height 57
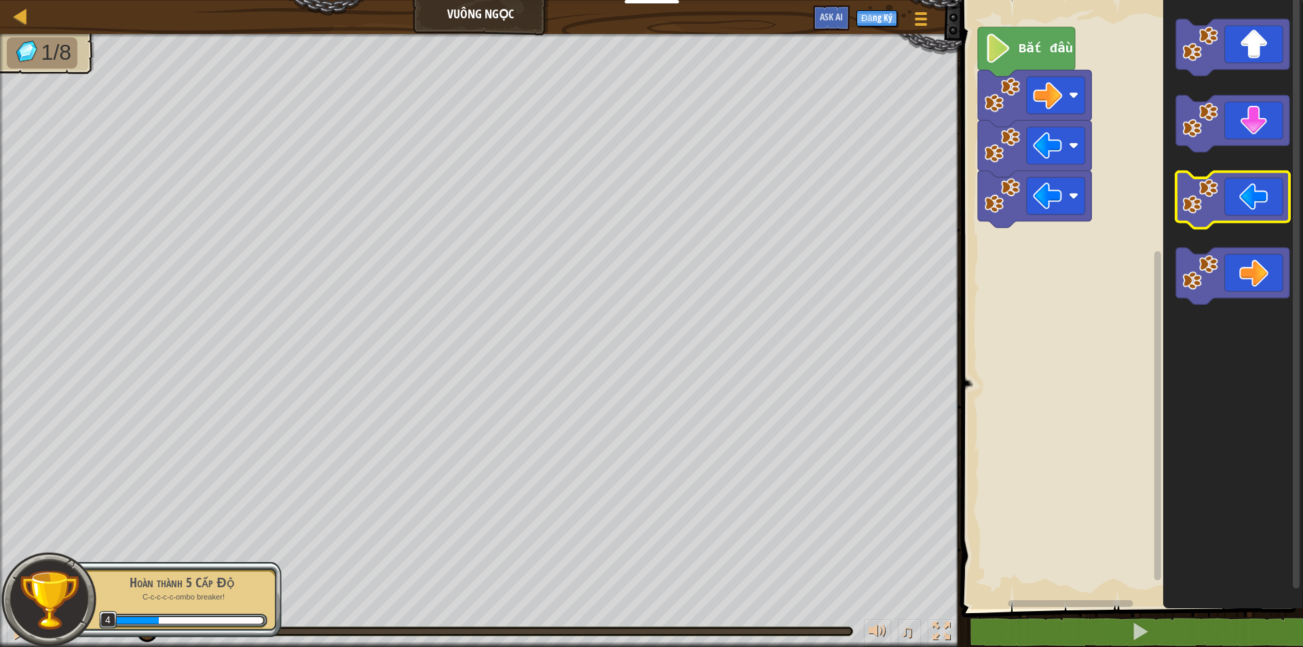
click at [1247, 124] on icon "Không gian làm việc Blockly" at bounding box center [1231, 124] width 113 height 57
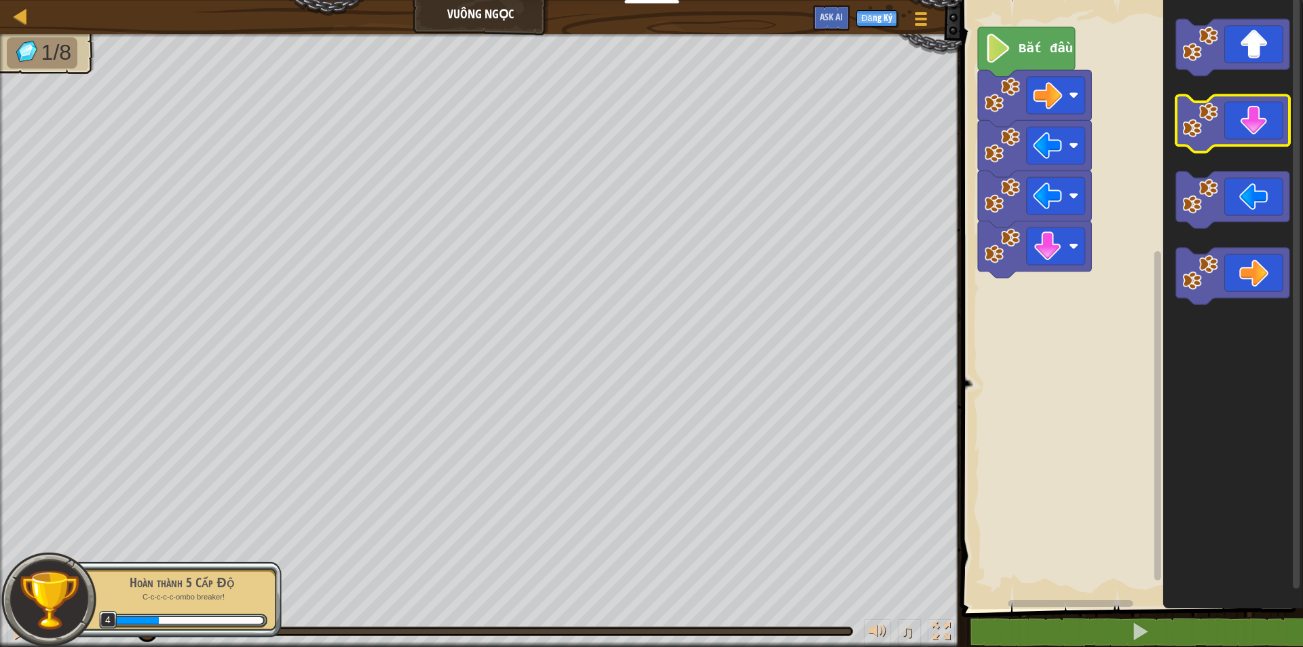
click at [1261, 123] on icon "Không gian làm việc Blockly" at bounding box center [1231, 124] width 113 height 57
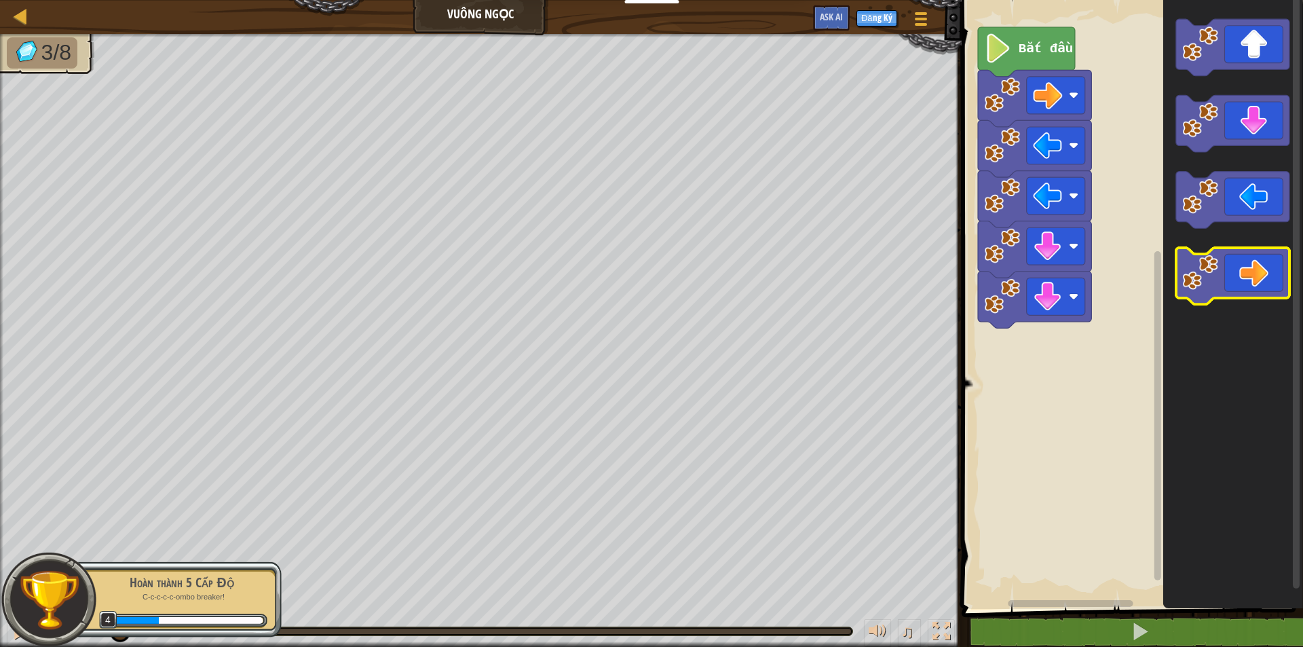
click at [1263, 280] on icon "Không gian làm việc Blockly" at bounding box center [1231, 276] width 113 height 57
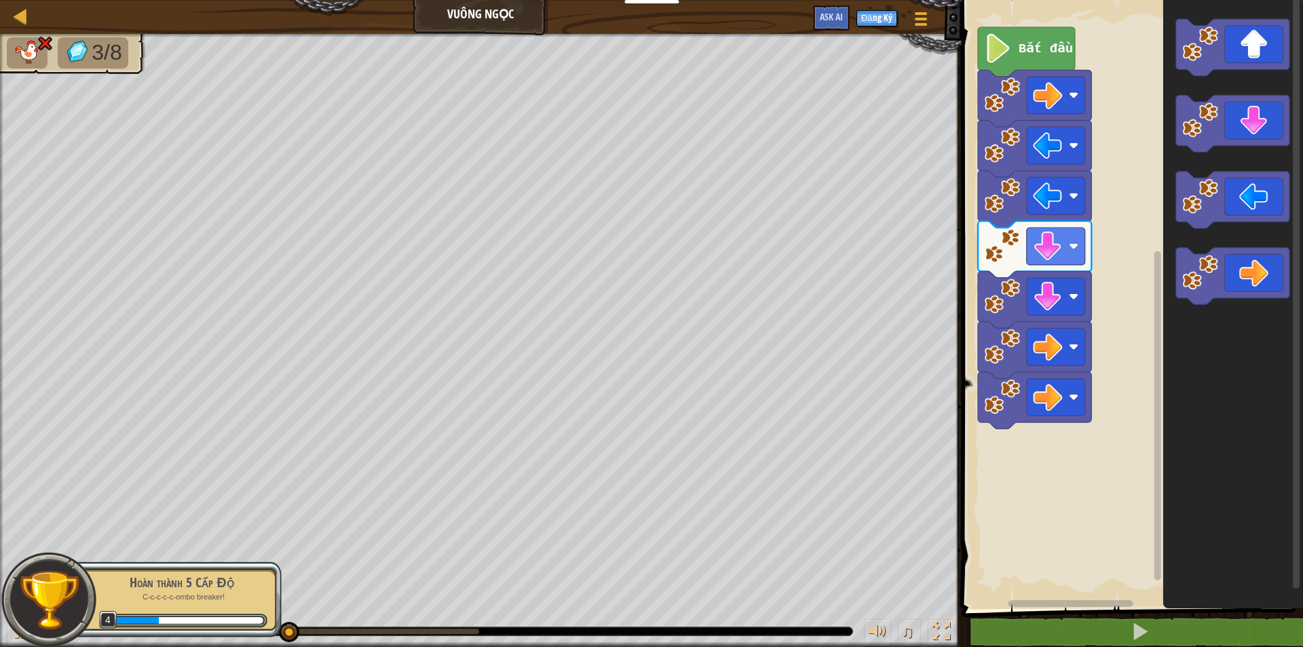
click at [1031, 52] on text "Bắt đầu" at bounding box center [1045, 48] width 54 height 15
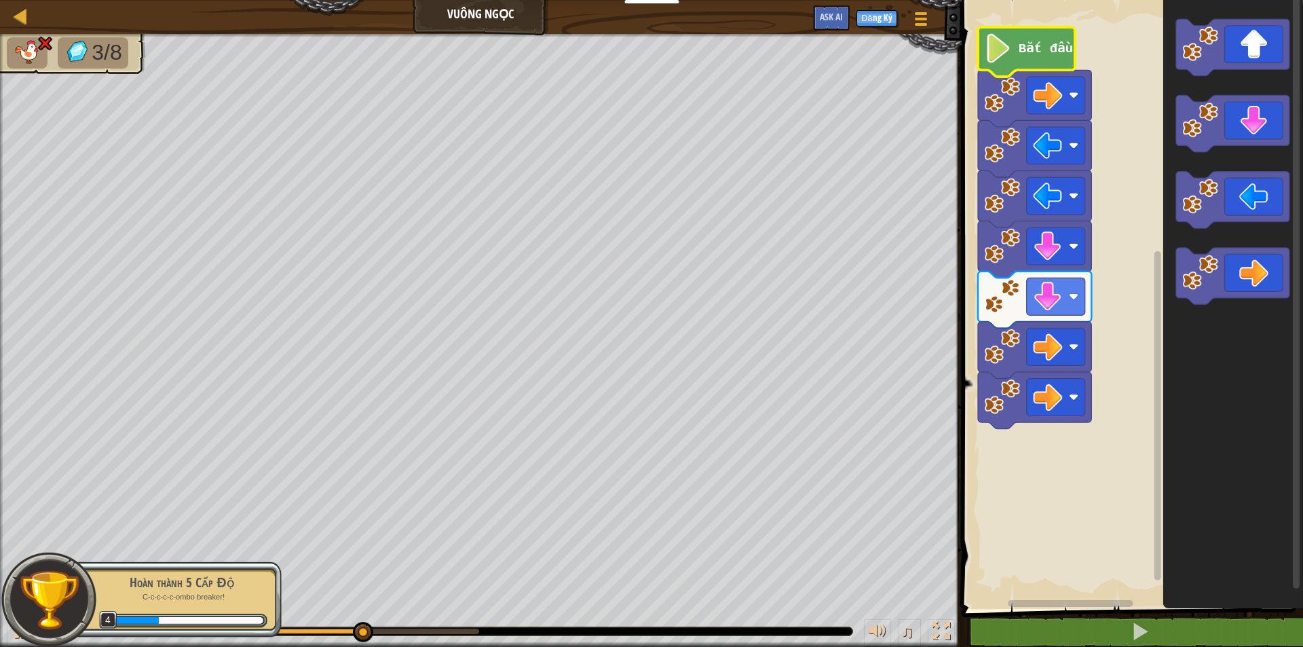
click at [1031, 52] on text "Bắt đầu" at bounding box center [1045, 48] width 54 height 15
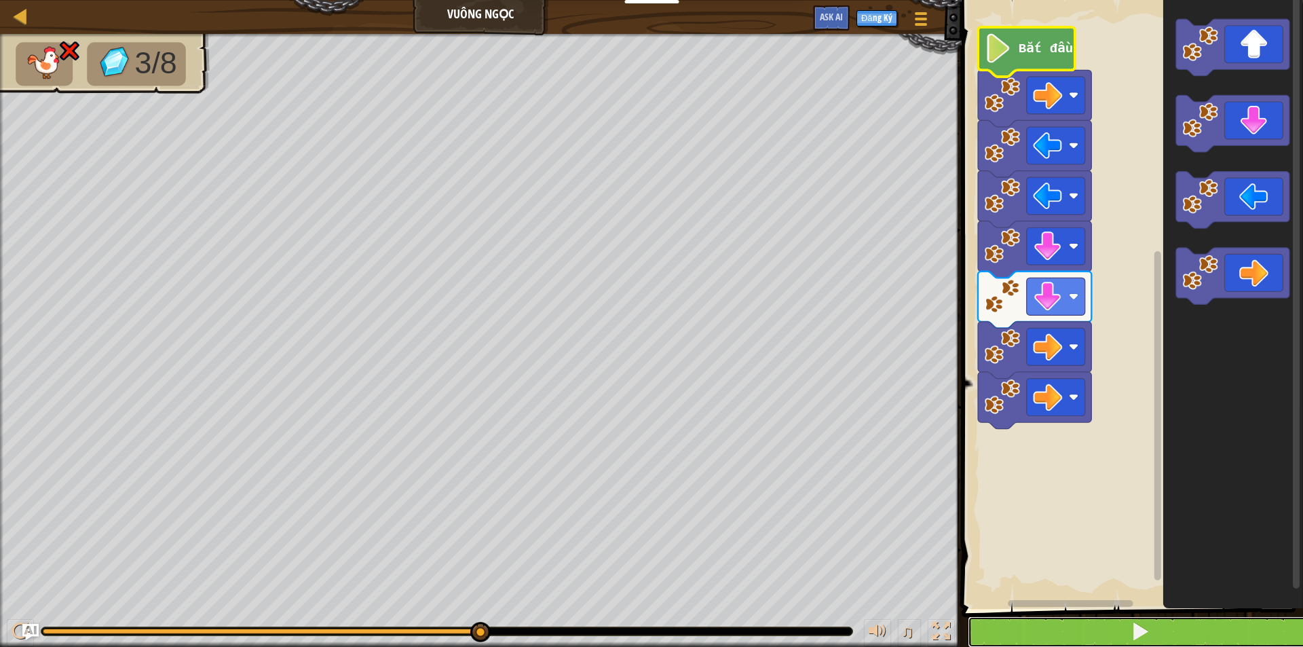
click at [1200, 630] on button at bounding box center [1140, 631] width 345 height 31
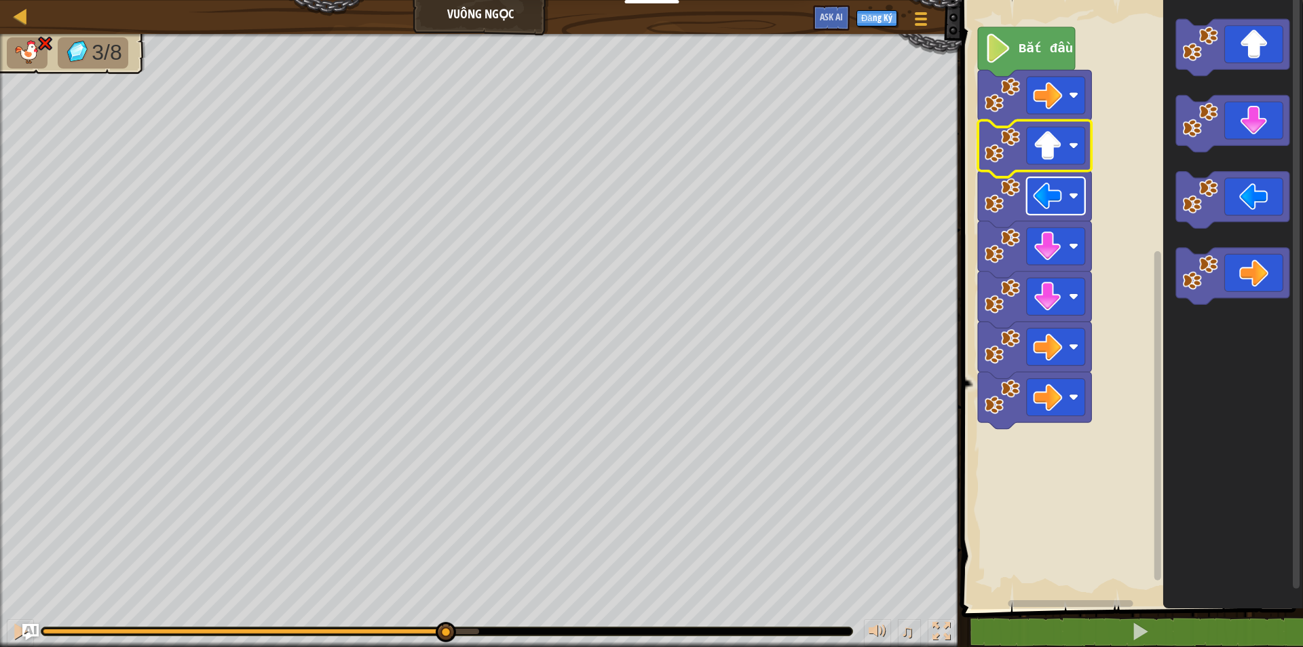
click at [1066, 201] on rect "Không gian làm việc Blockly" at bounding box center [1055, 195] width 58 height 37
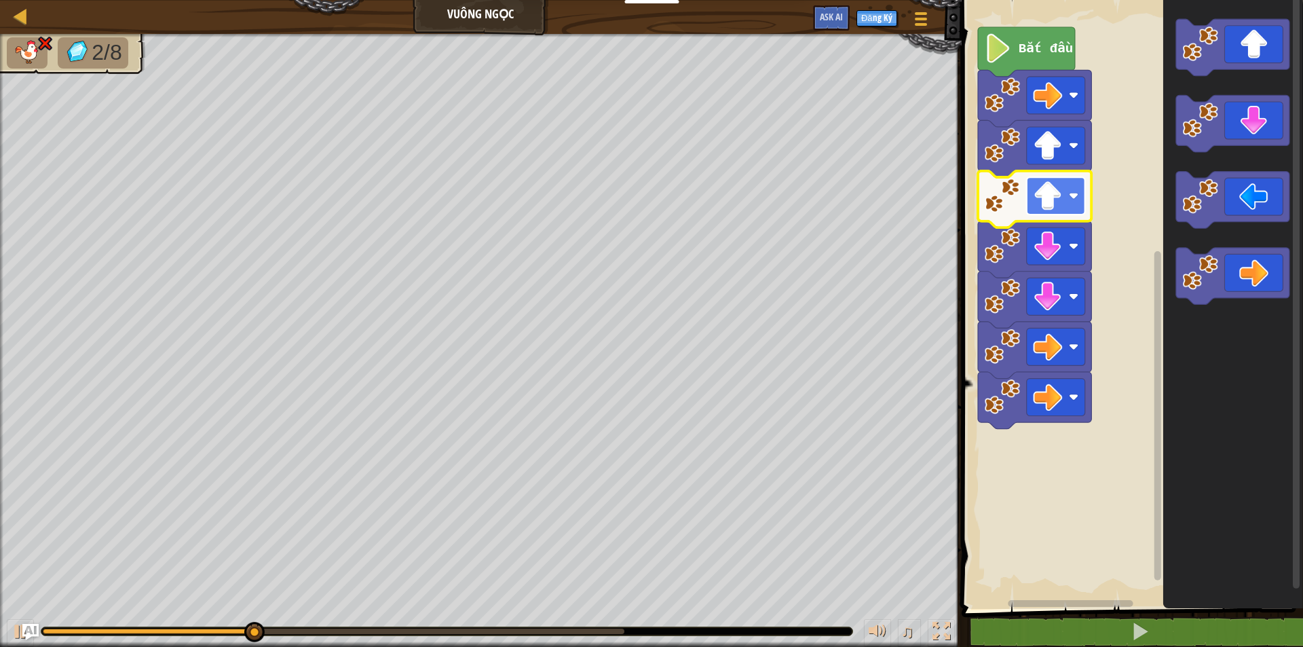
click at [1063, 204] on rect "Không gian làm việc Blockly" at bounding box center [1055, 195] width 58 height 37
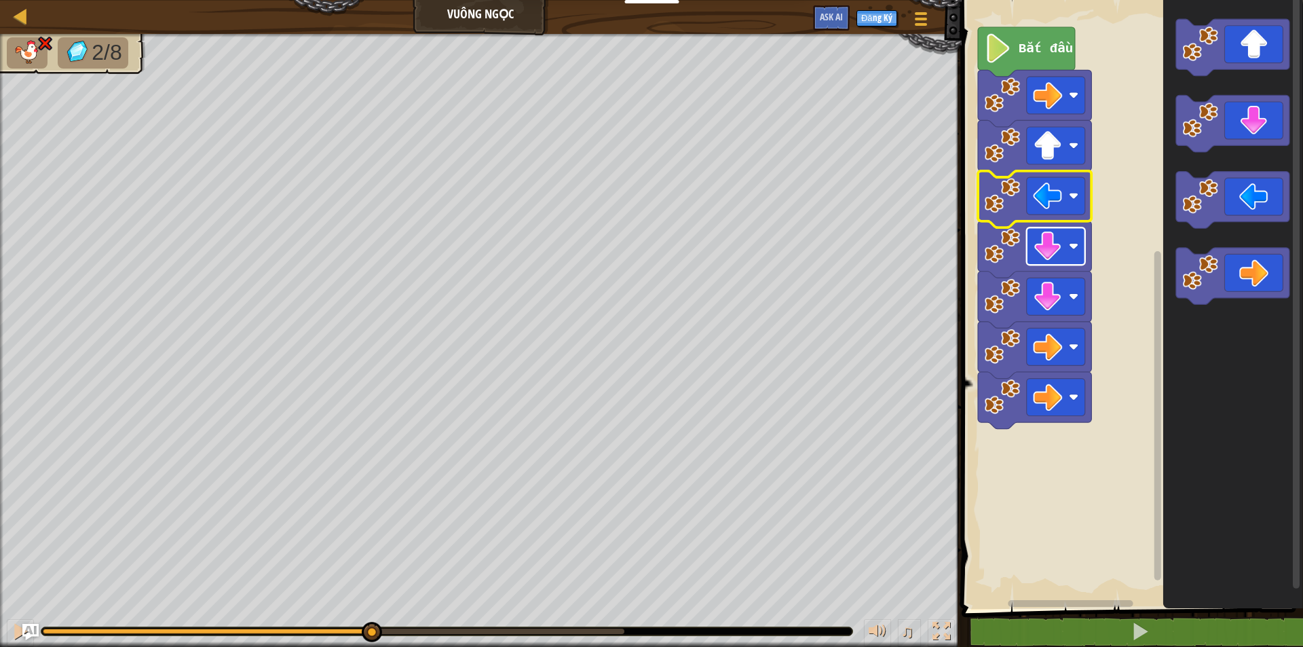
click at [1068, 255] on rect "Không gian làm việc Blockly" at bounding box center [1055, 245] width 58 height 37
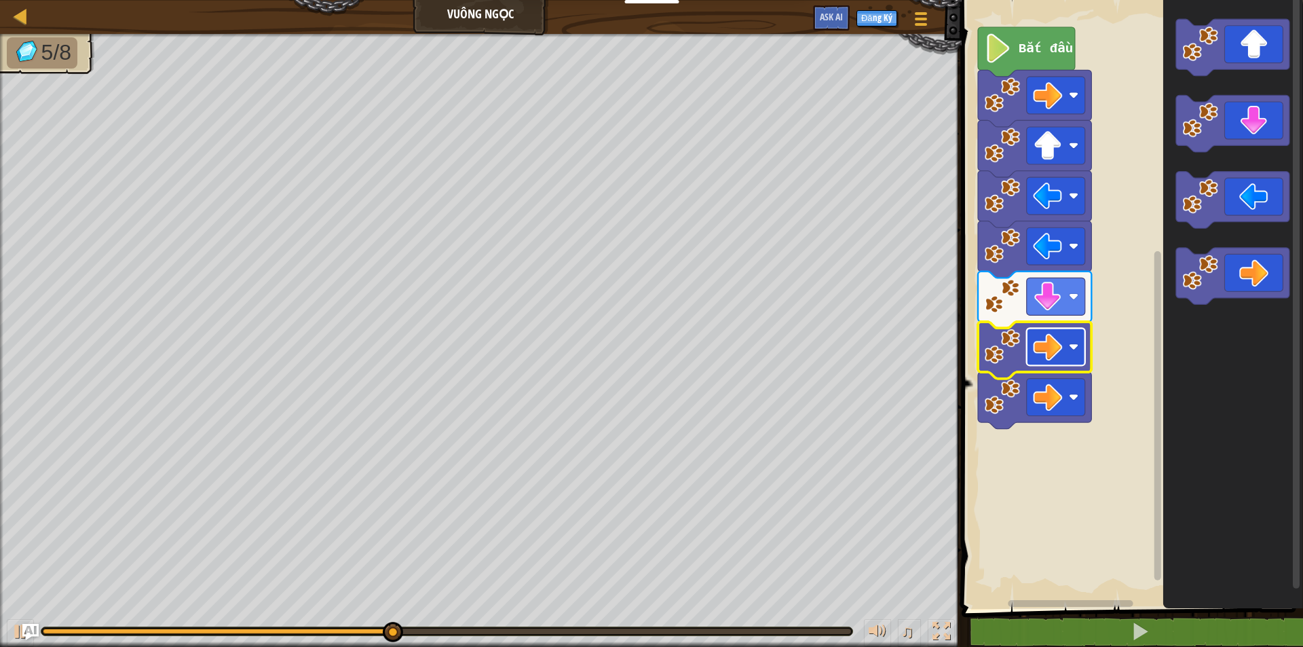
click at [1069, 349] on image "Không gian làm việc Blockly" at bounding box center [1073, 347] width 10 height 10
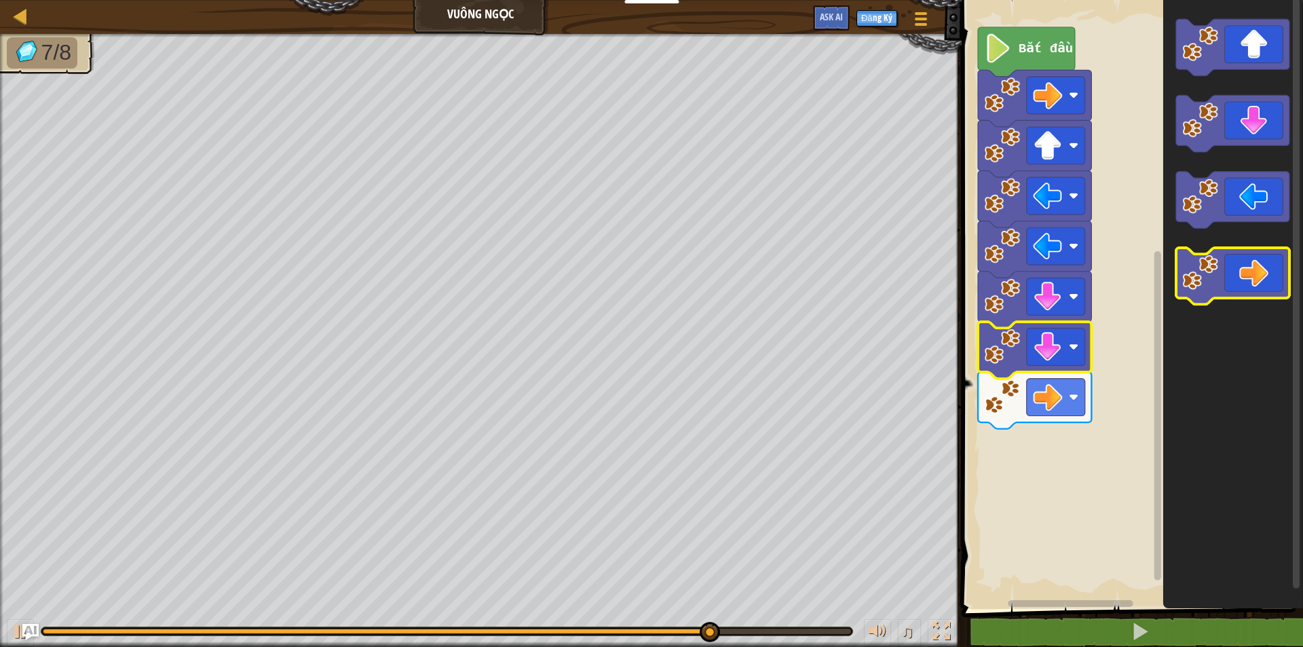
click at [1258, 303] on rect "Không gian làm việc Blockly" at bounding box center [1231, 276] width 113 height 57
click at [1259, 282] on icon "Không gian làm việc Blockly" at bounding box center [1231, 276] width 113 height 57
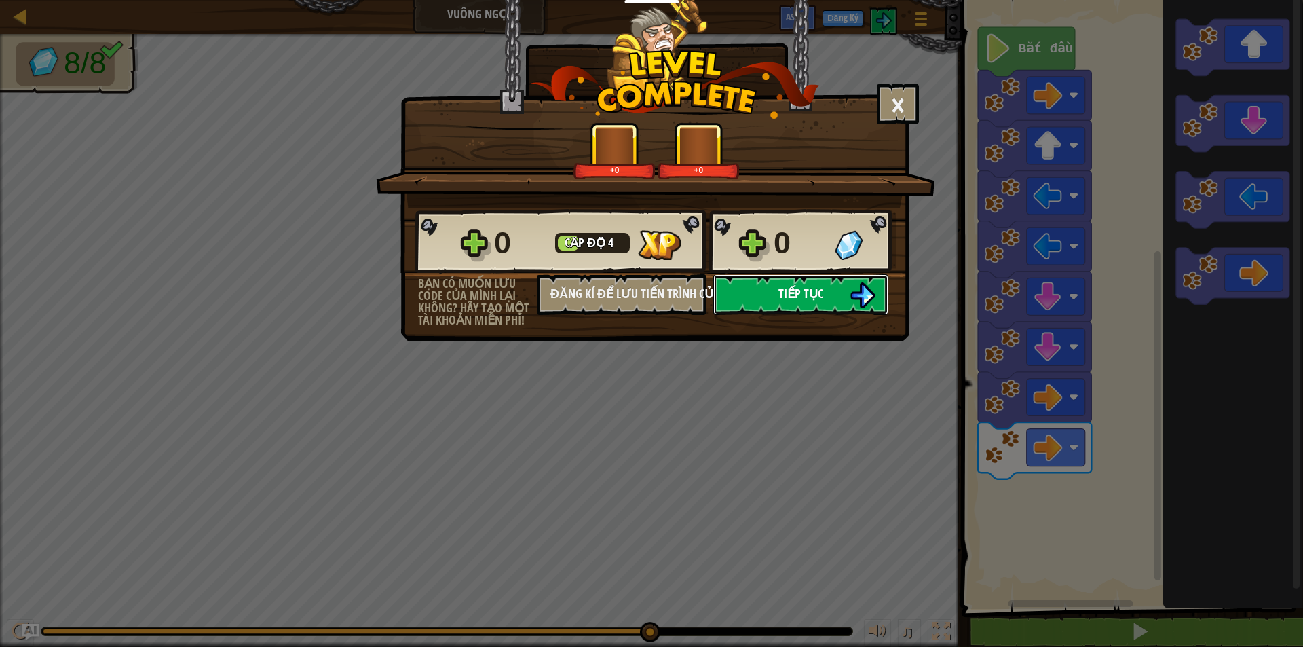
click at [852, 302] on img at bounding box center [863, 295] width 26 height 26
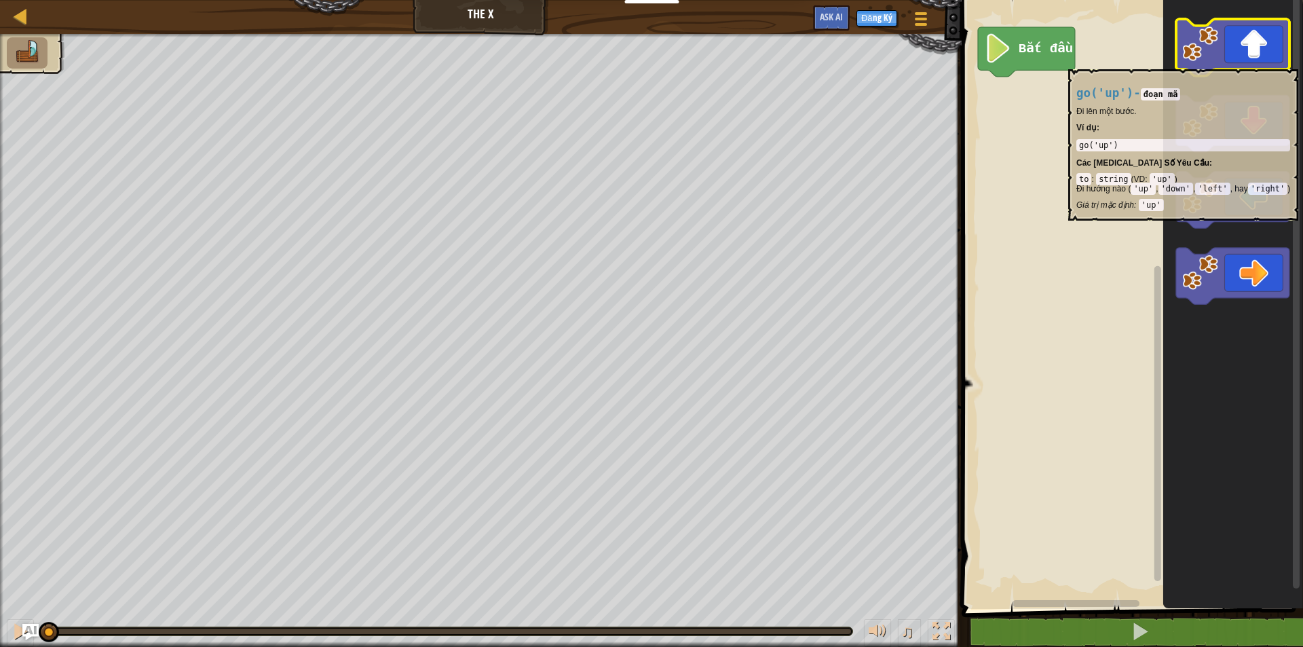
click at [1249, 62] on icon "Không gian làm việc Blockly" at bounding box center [1231, 47] width 113 height 57
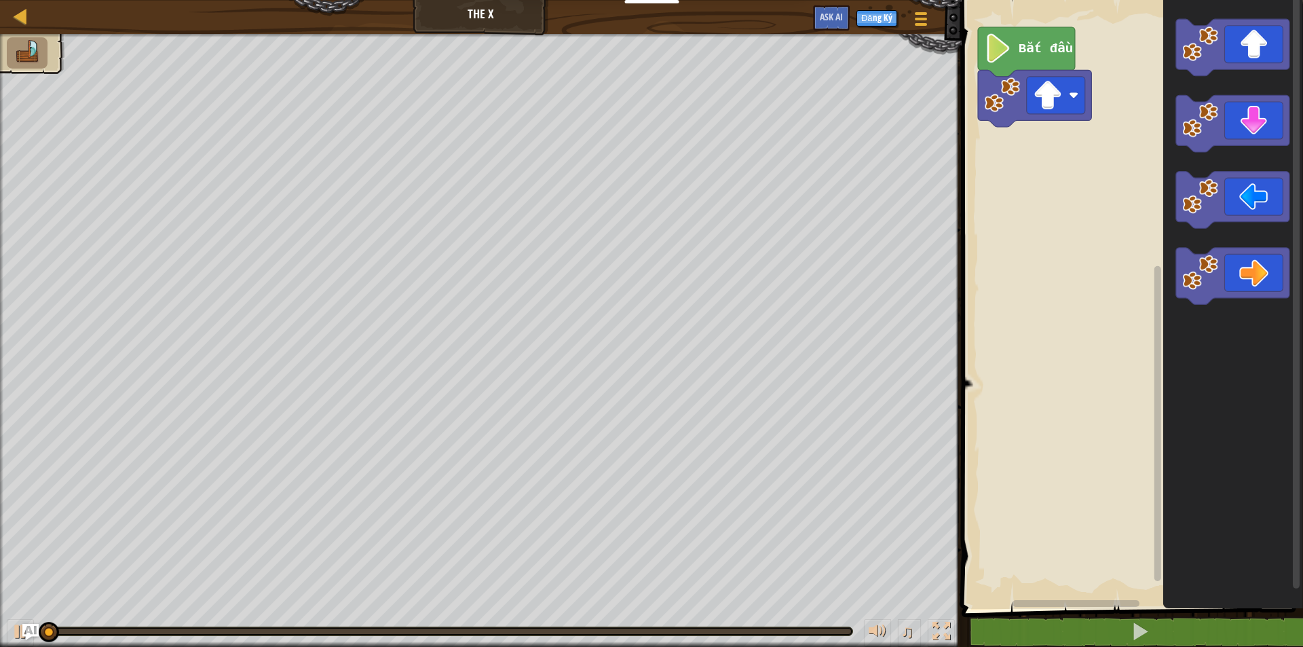
click at [1255, 275] on icon "Không gian làm việc Blockly" at bounding box center [1231, 276] width 113 height 57
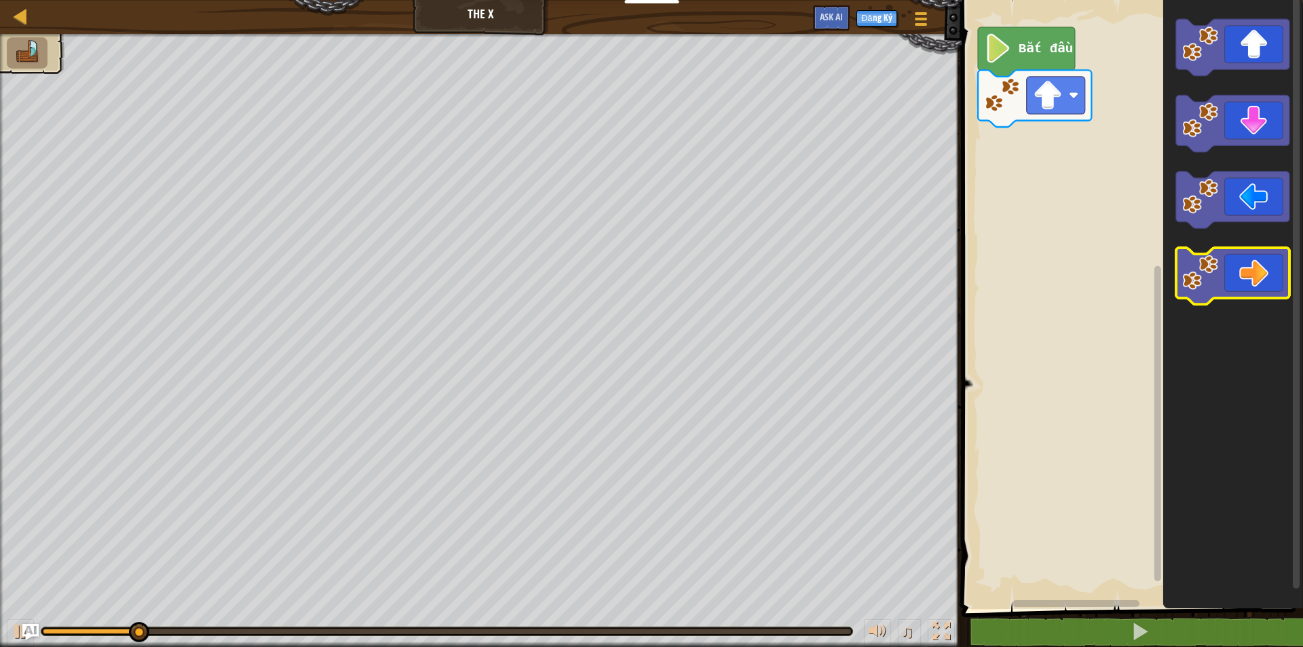
click at [1255, 275] on icon "Không gian làm việc Blockly" at bounding box center [1231, 276] width 113 height 57
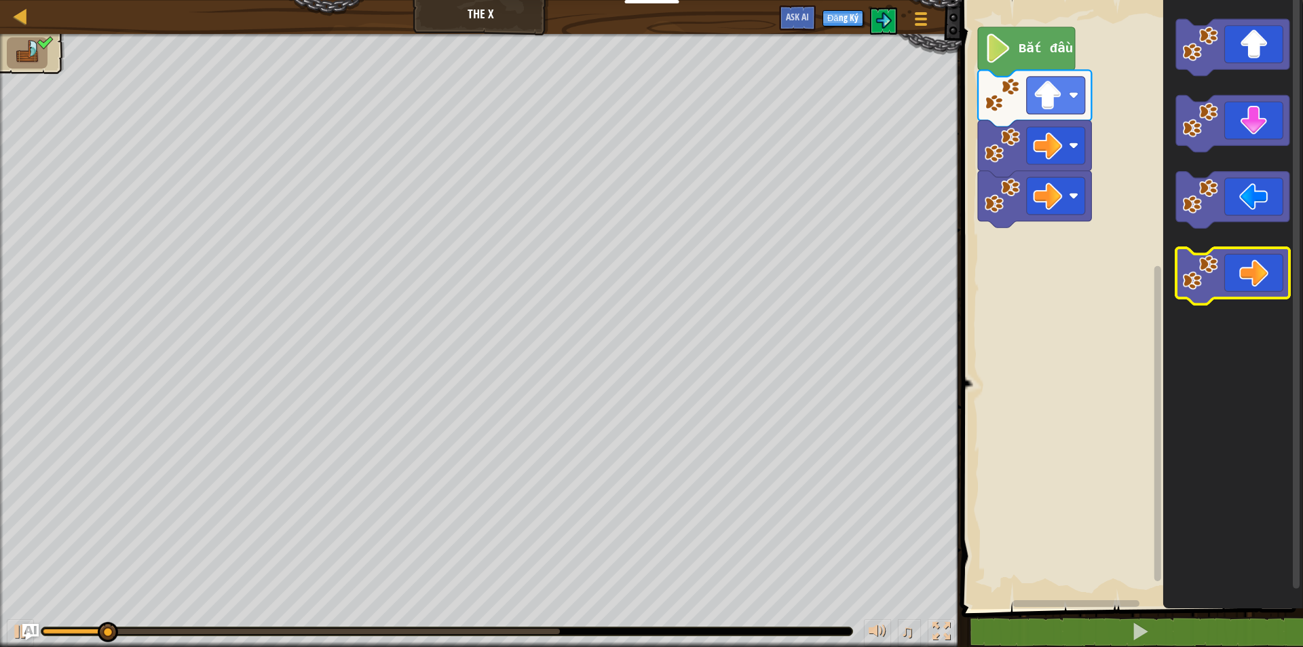
click at [1255, 275] on icon "Không gian làm việc Blockly" at bounding box center [1231, 276] width 113 height 57
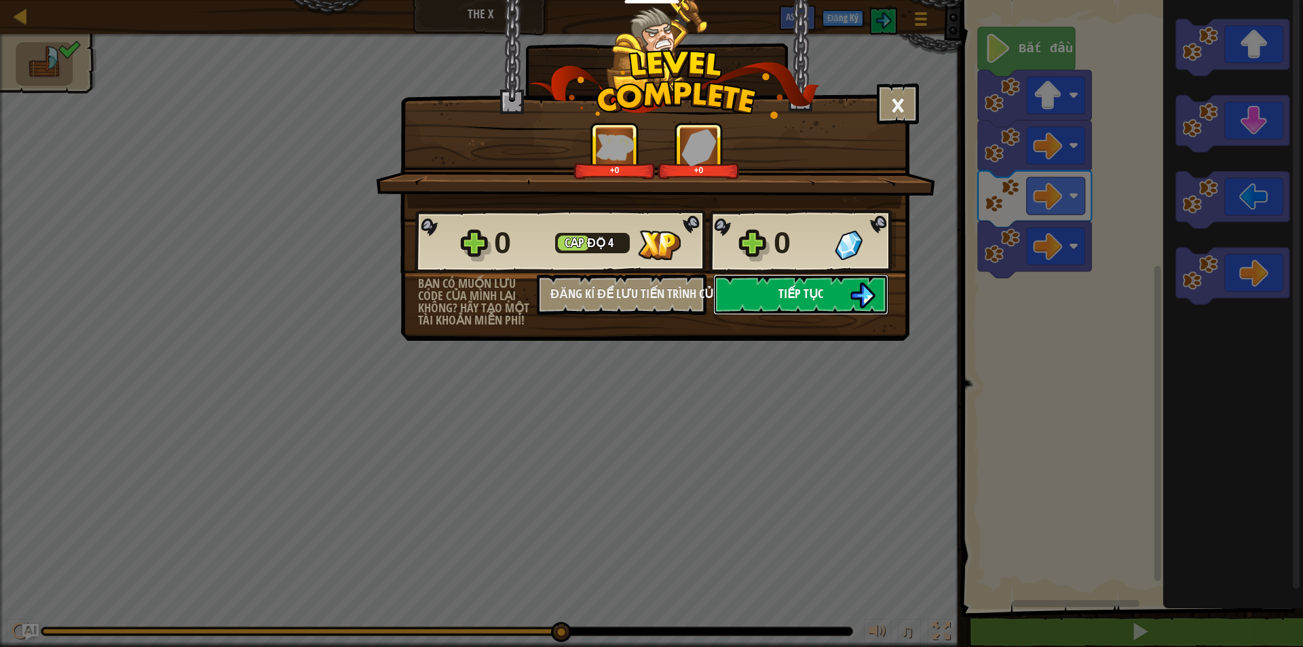
click at [835, 282] on button "Tiếp tục" at bounding box center [800, 294] width 175 height 41
